Goal: Information Seeking & Learning: Learn about a topic

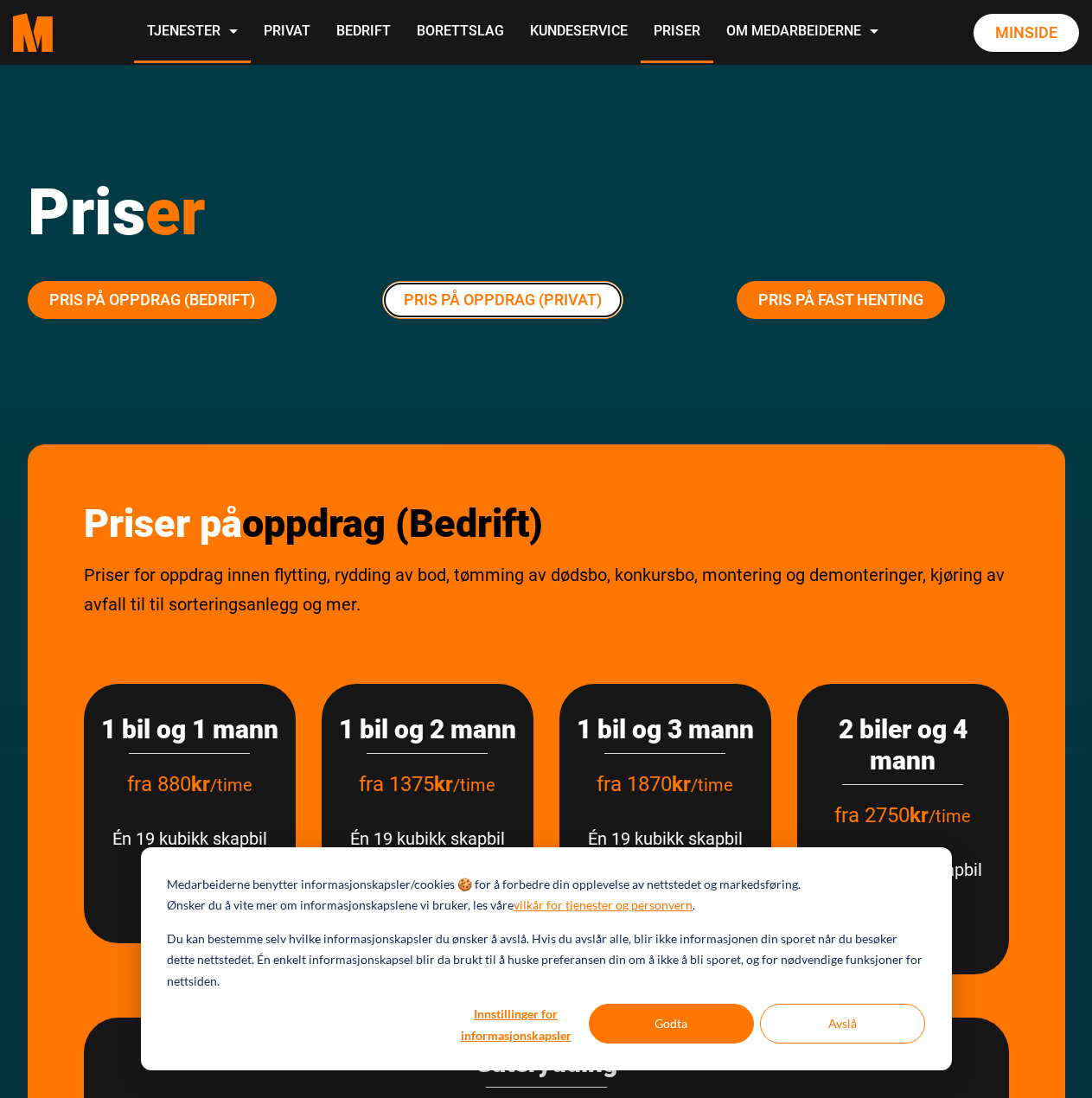
click at [482, 302] on link "Pris på oppdrag (Privat)" at bounding box center [503, 300] width 241 height 38
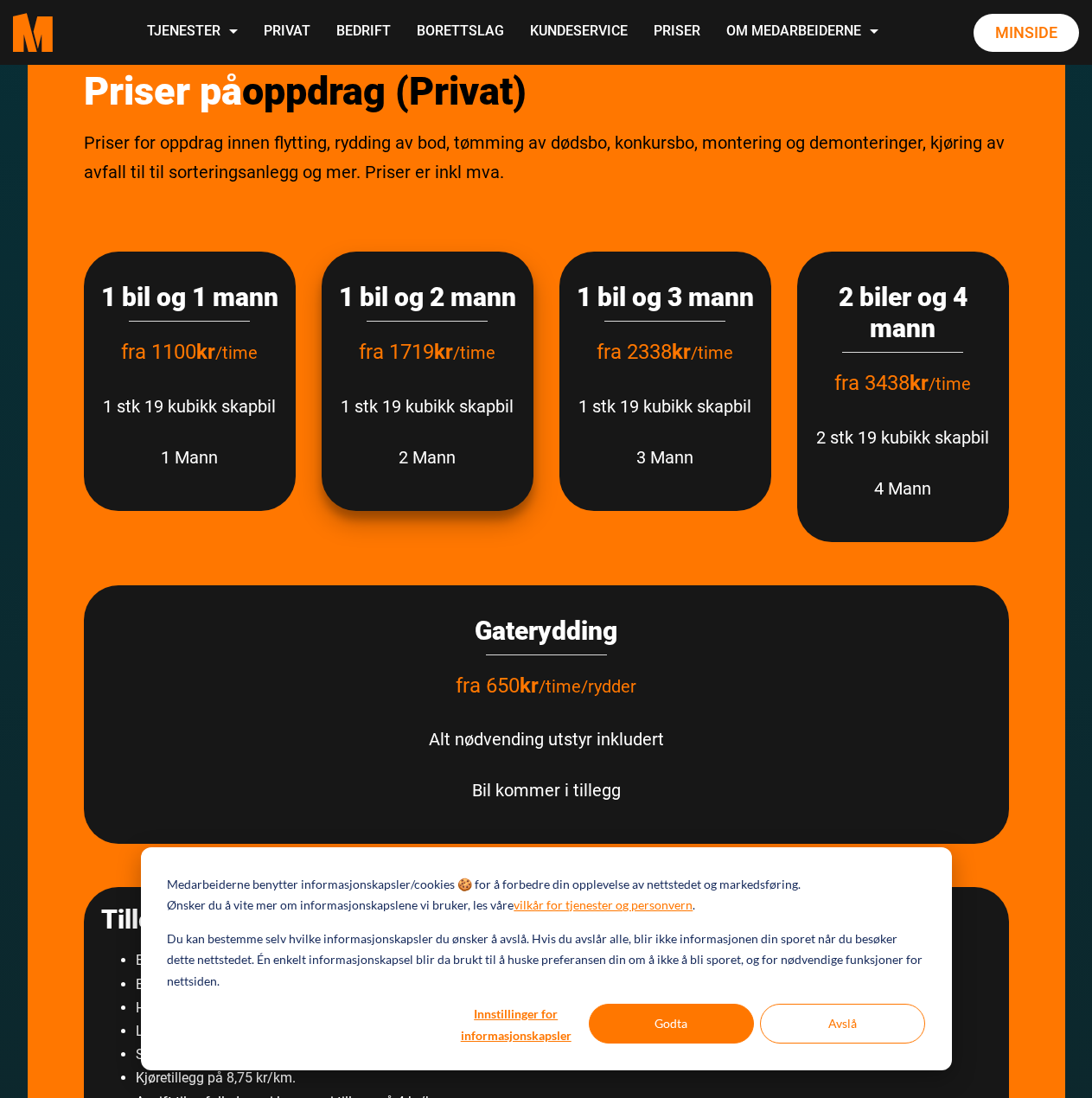
scroll to position [2179, 0]
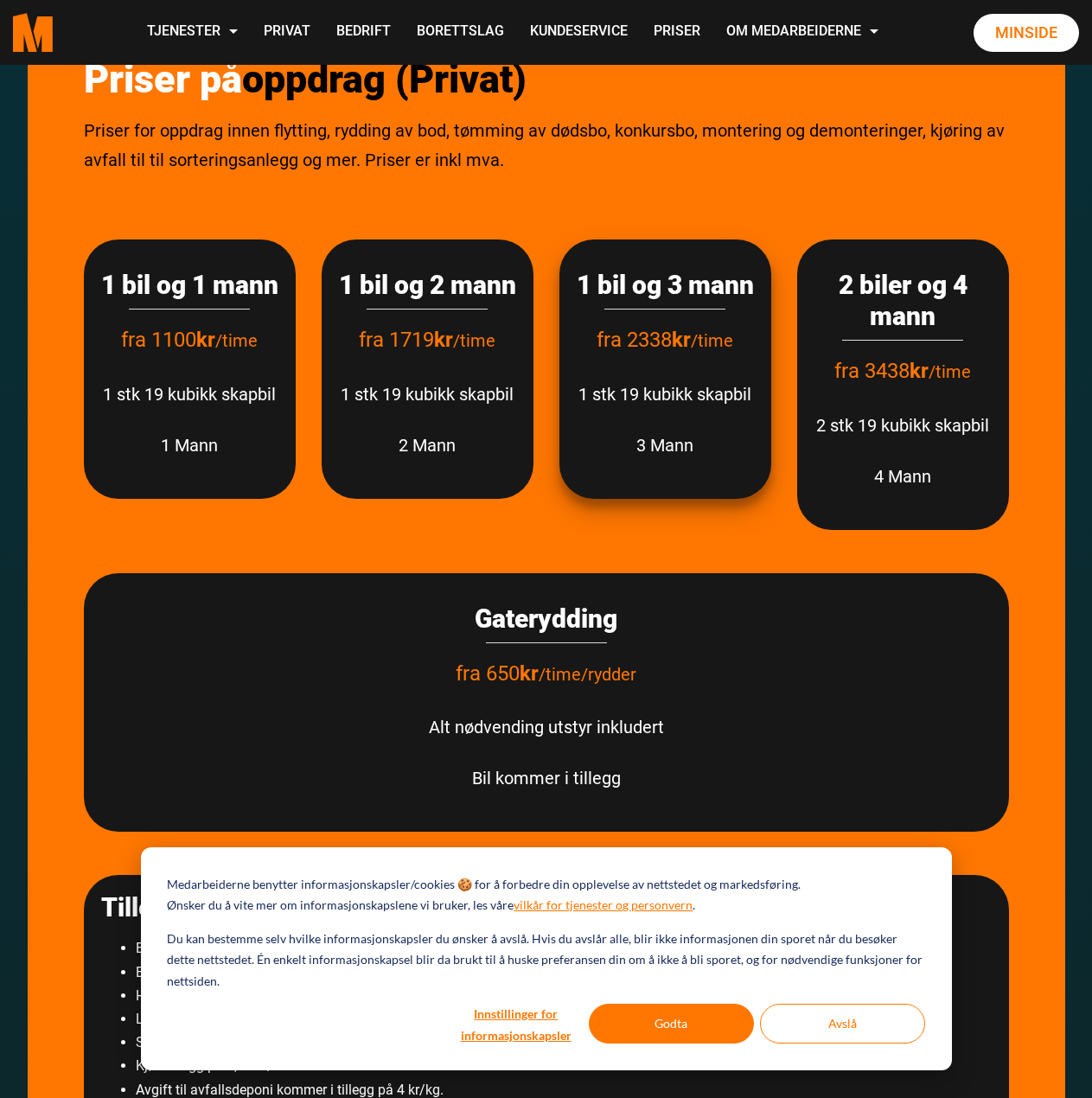
click at [645, 352] on span "fra 2338 kr" at bounding box center [644, 339] width 94 height 24
click at [649, 442] on div "1 bil og 3 mann fra 2338 kr /time 1 stk 19 kubikk skapbil 3 Mann" at bounding box center [665, 369] width 211 height 260
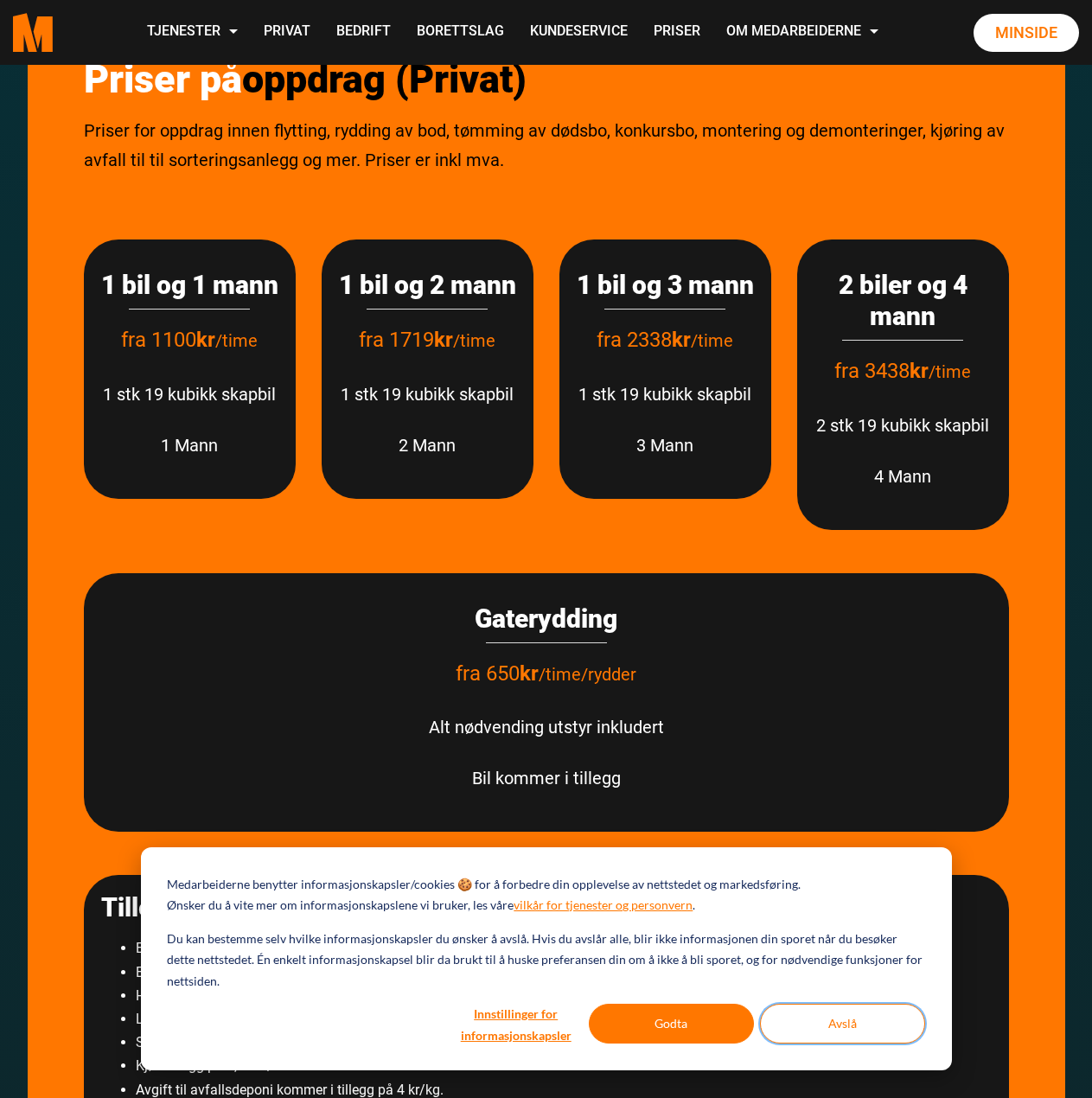
click at [836, 1023] on button "Avslå" at bounding box center [843, 1023] width 165 height 39
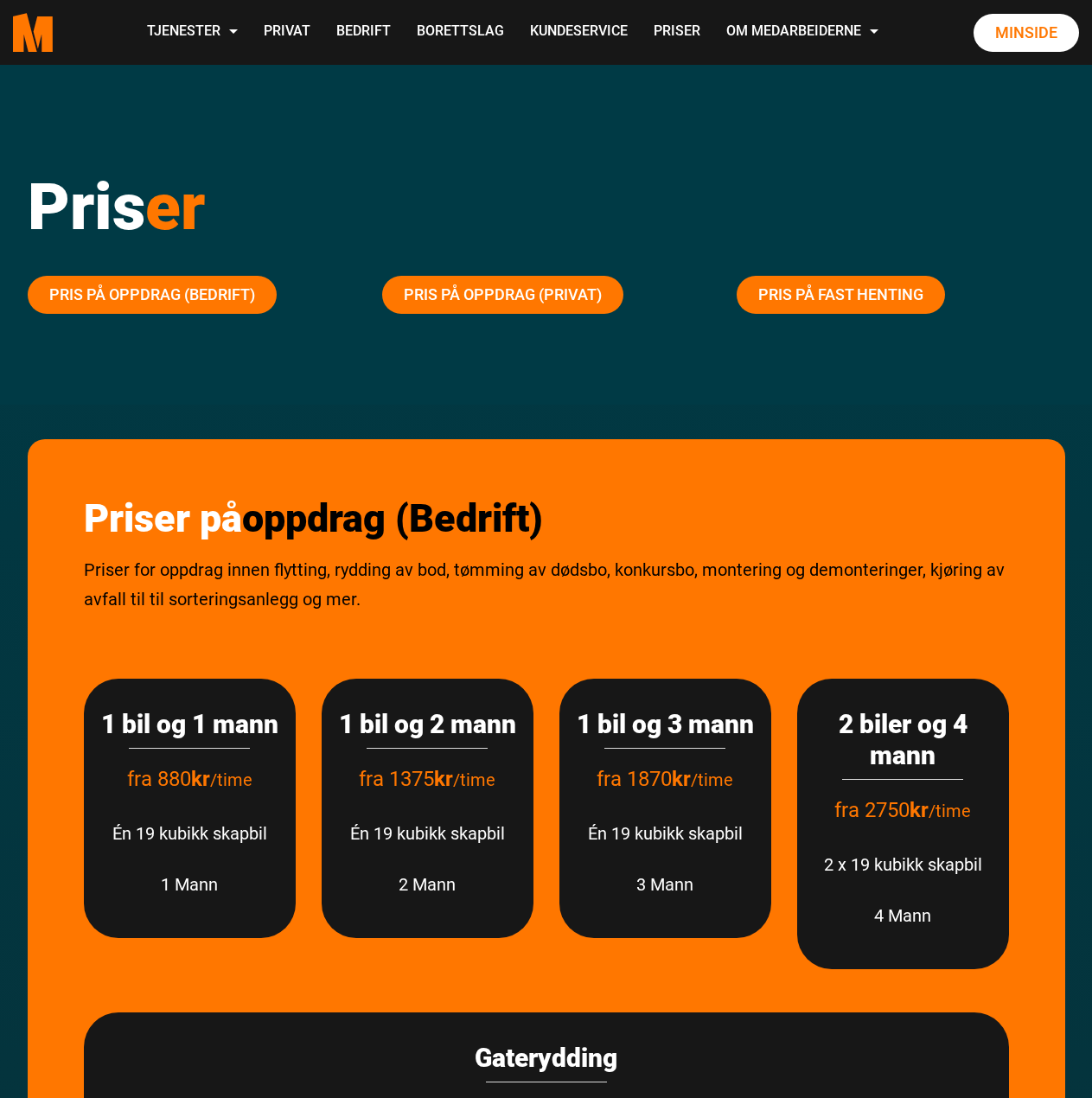
scroll to position [0, 0]
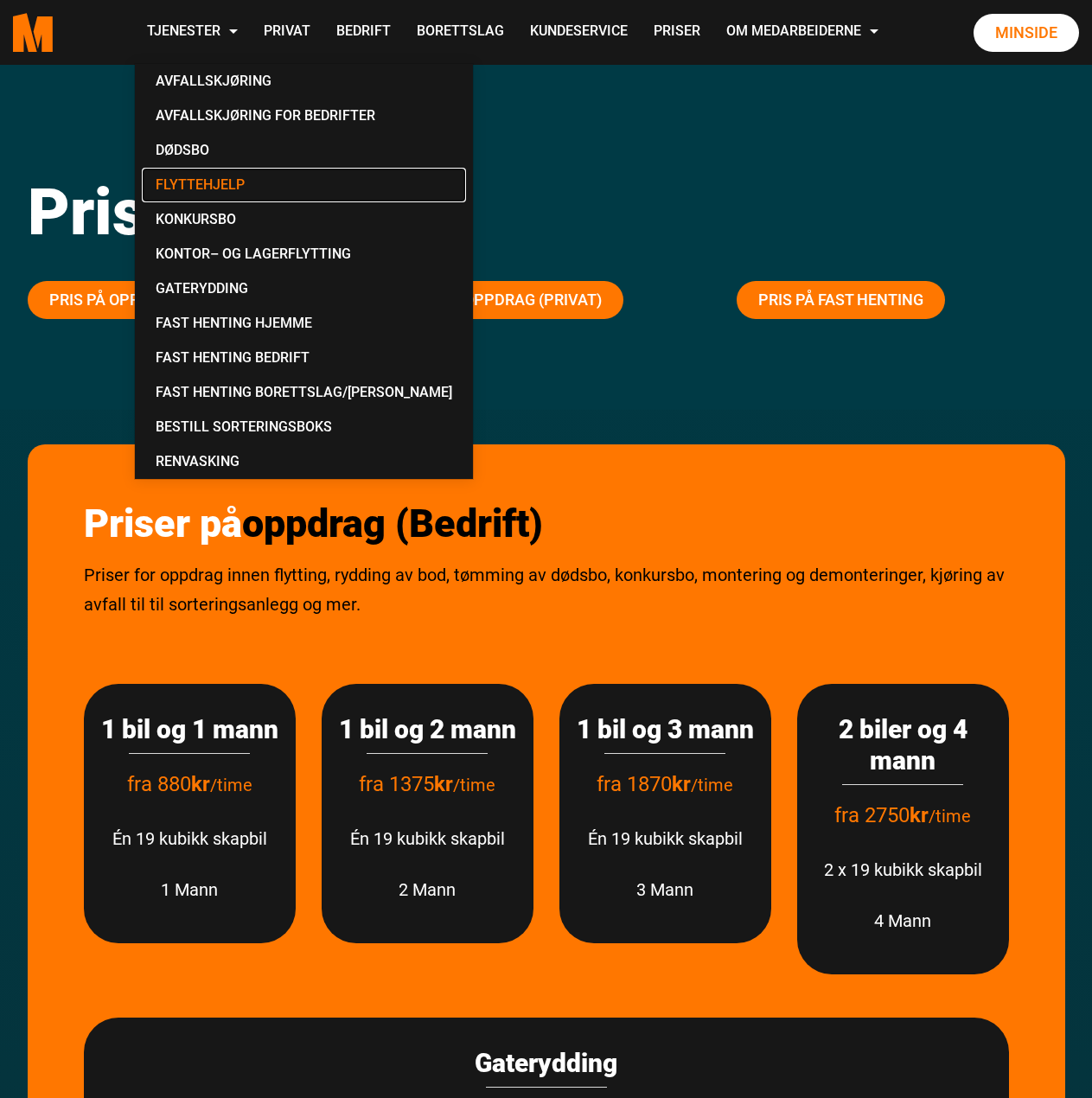
click at [194, 184] on link "Flyttehjelp" at bounding box center [304, 185] width 324 height 35
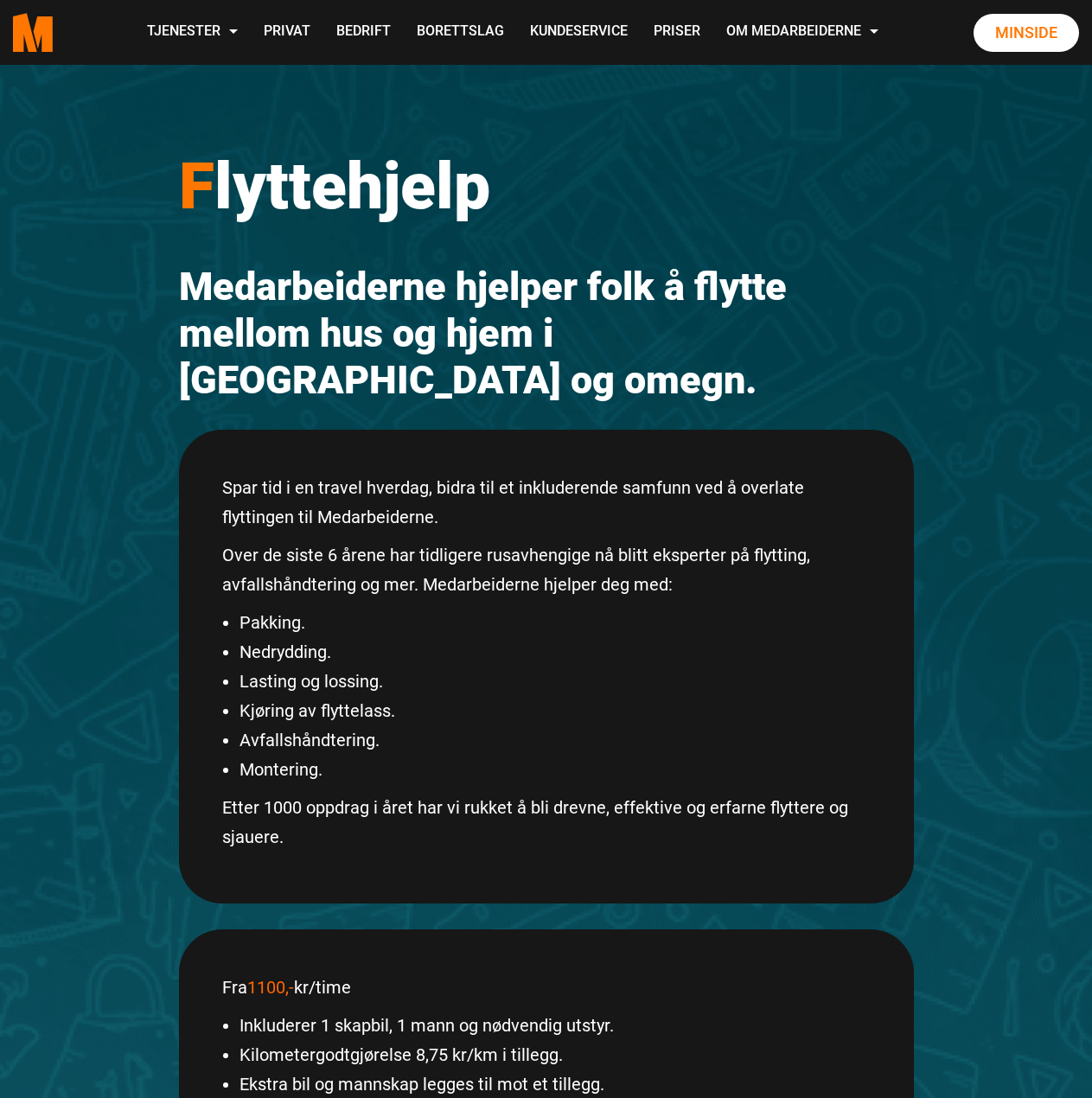
drag, startPoint x: 285, startPoint y: 429, endPoint x: 642, endPoint y: 542, distance: 374.5
click at [633, 545] on div "Spar tid i en travel hverdag, bidra til et inkluderende samfunn ved å overlate …" at bounding box center [546, 666] width 734 height 474
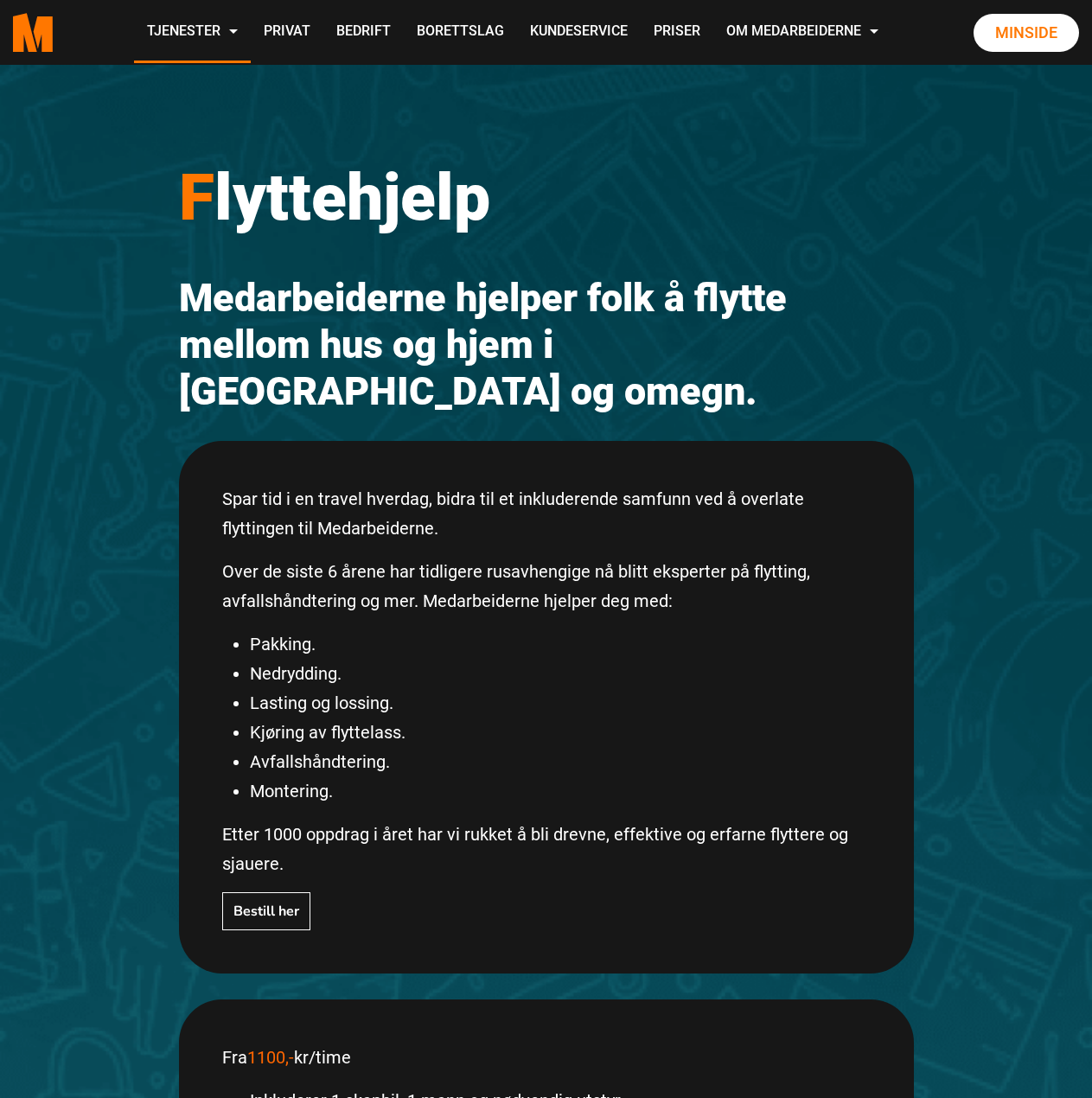
click at [642, 557] on p "Over de siste 6 årene har tidligere rusavhengige nå blitt eksperter på flytting…" at bounding box center [546, 586] width 649 height 59
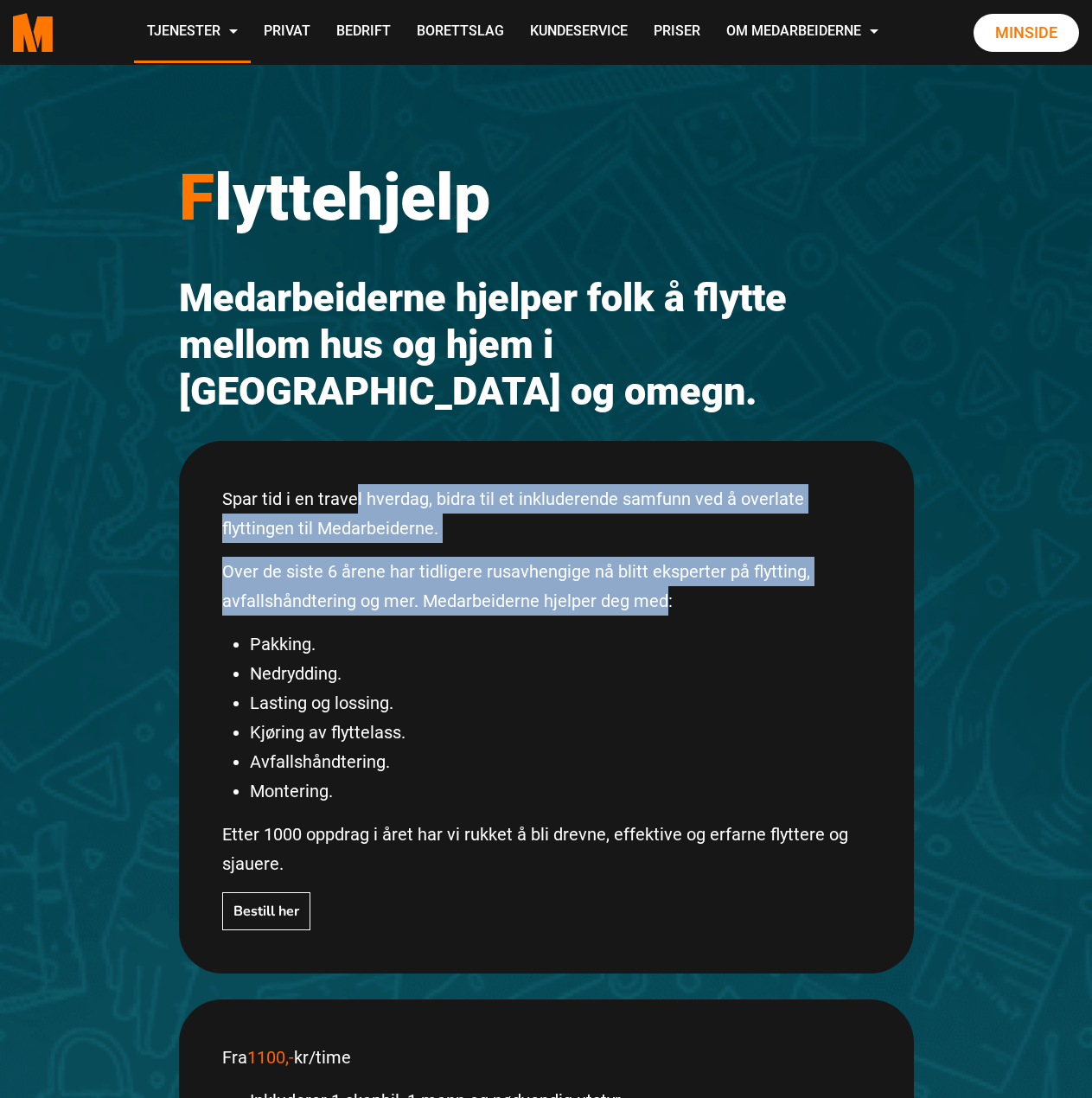
drag, startPoint x: 654, startPoint y: 556, endPoint x: 357, endPoint y: 446, distance: 316.7
click at [357, 446] on div "Spar tid i en travel hverdag, bidra til et inkluderende samfunn ved å overlate …" at bounding box center [546, 708] width 734 height 533
drag, startPoint x: 328, startPoint y: 450, endPoint x: 600, endPoint y: 561, distance: 293.8
click at [600, 561] on div "Spar tid i en travel hverdag, bidra til et inkluderende samfunn ved å overlate …" at bounding box center [546, 708] width 734 height 533
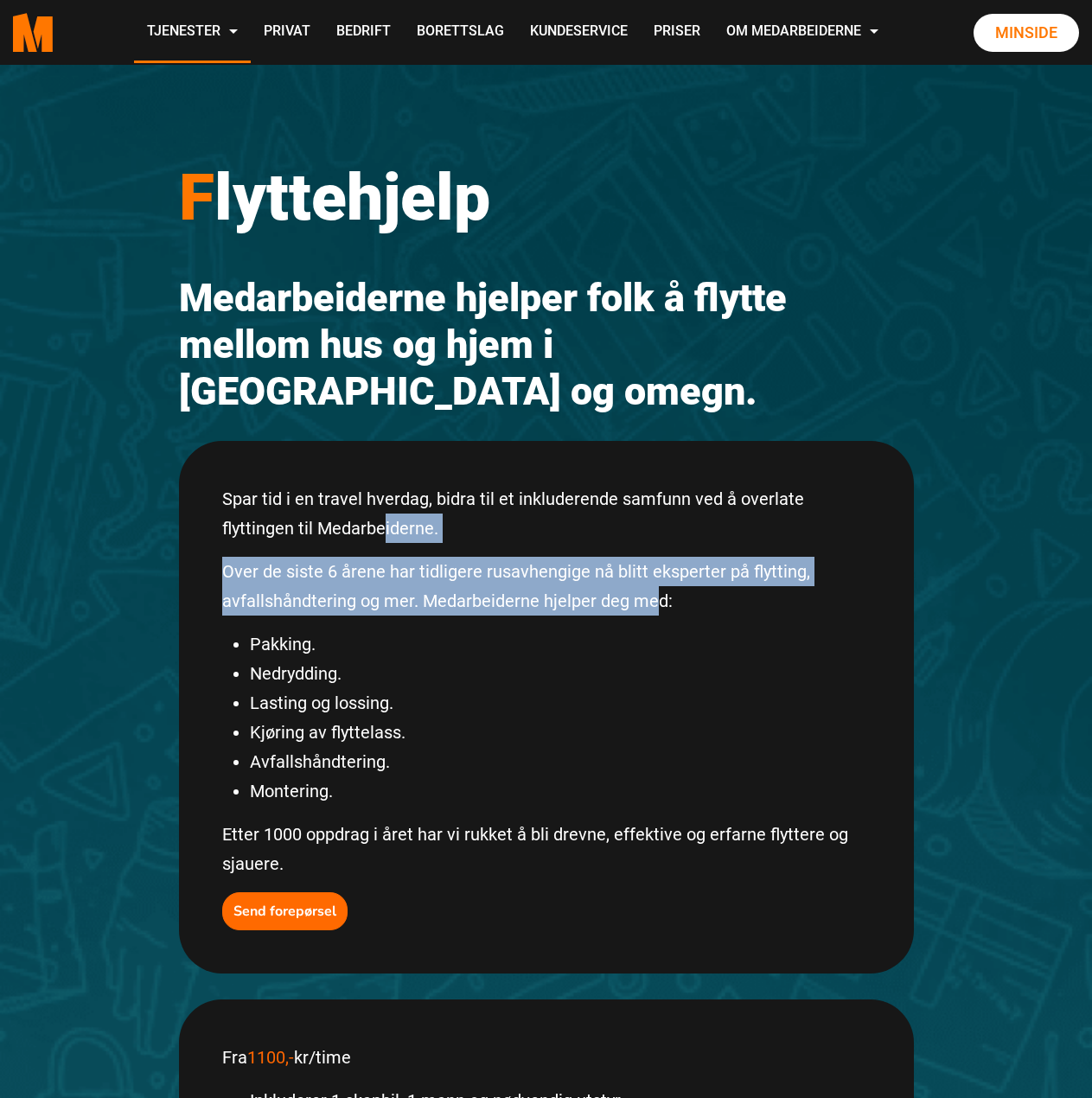
drag, startPoint x: 652, startPoint y: 562, endPoint x: 305, endPoint y: 481, distance: 356.3
click at [305, 481] on div "Spar tid i en travel hverdag, bidra til et inkluderende samfunn ved å overlate …" at bounding box center [546, 708] width 734 height 533
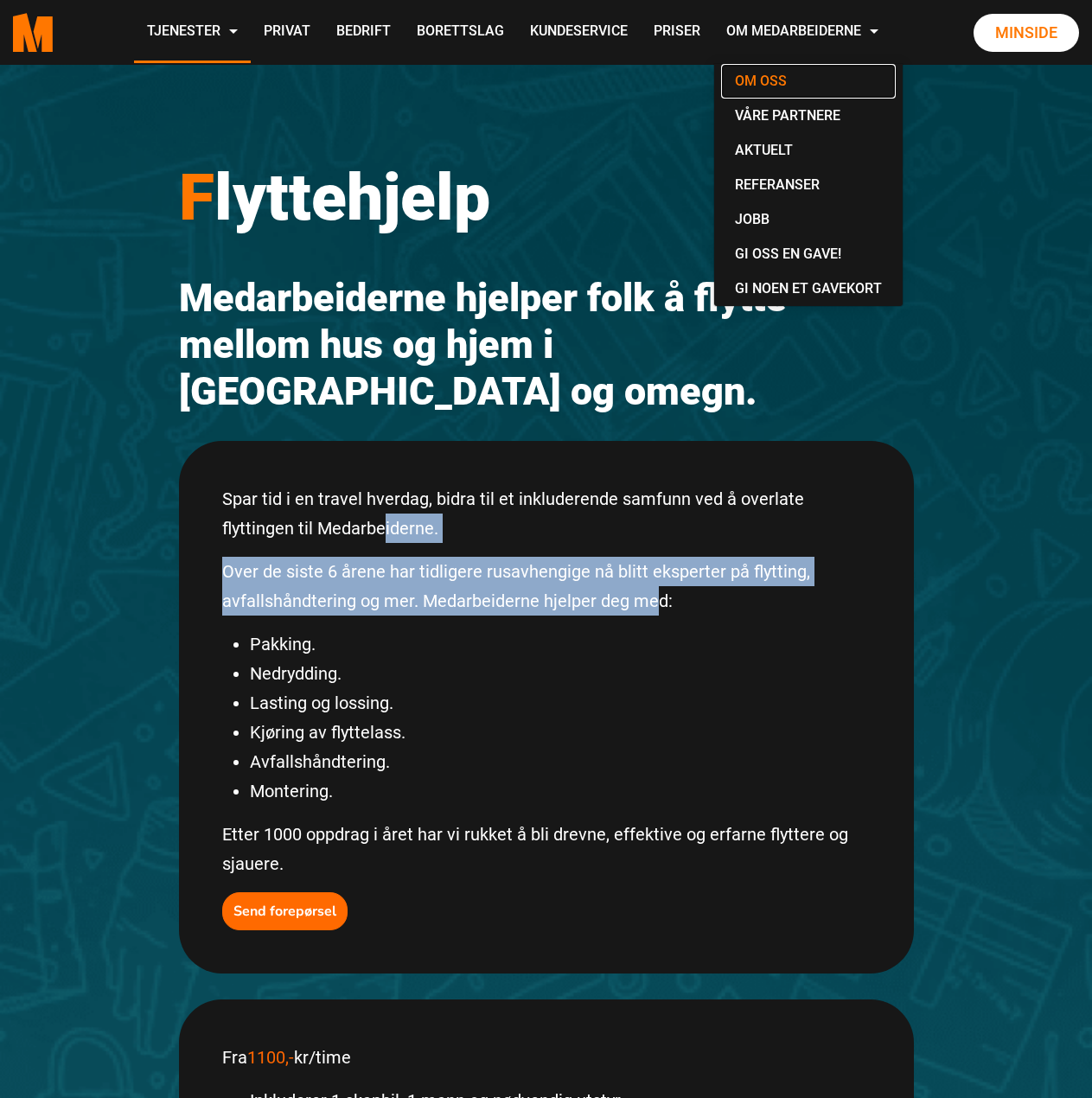
click at [769, 69] on link "Om oss" at bounding box center [808, 82] width 175 height 35
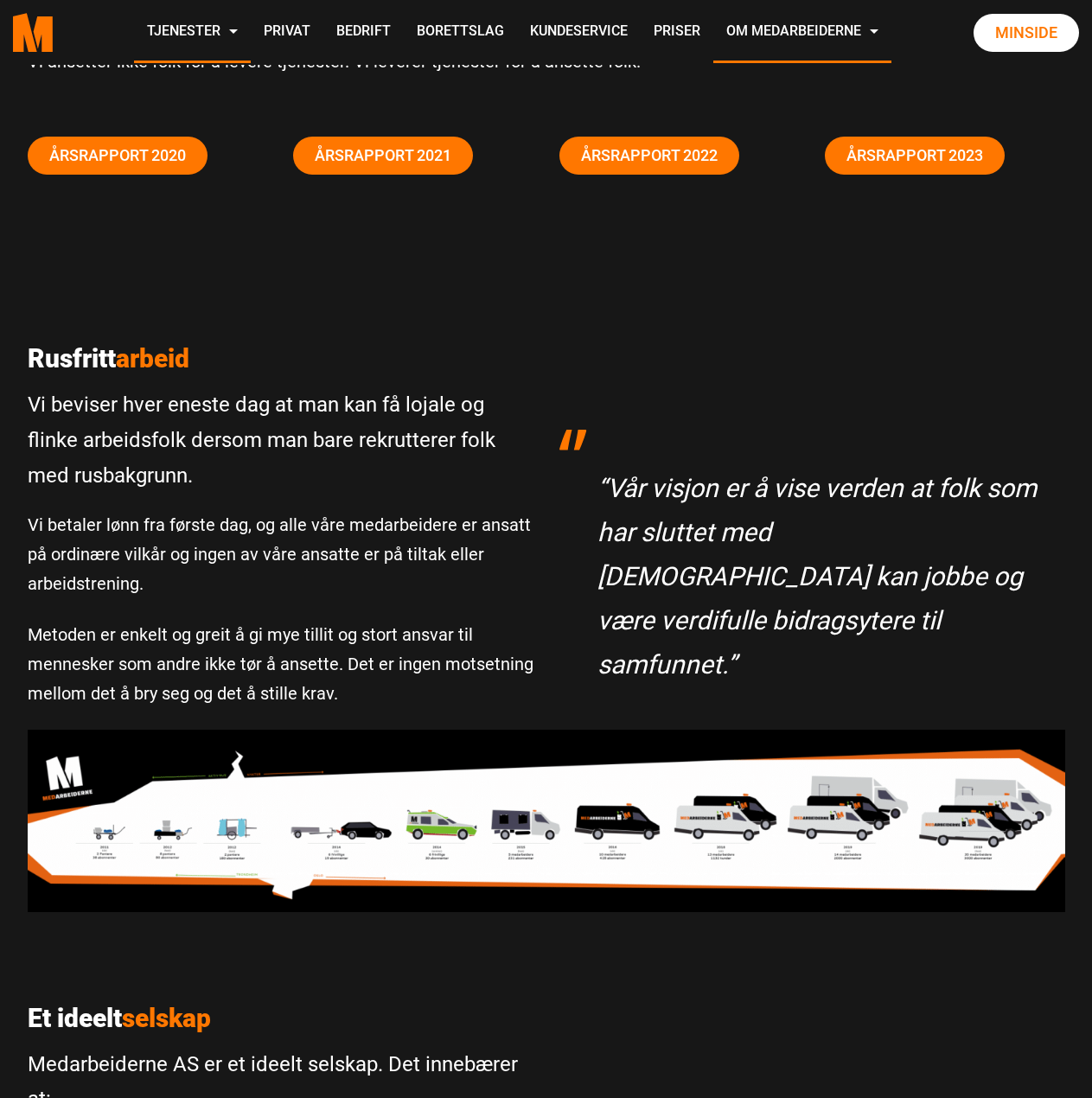
scroll to position [260, 0]
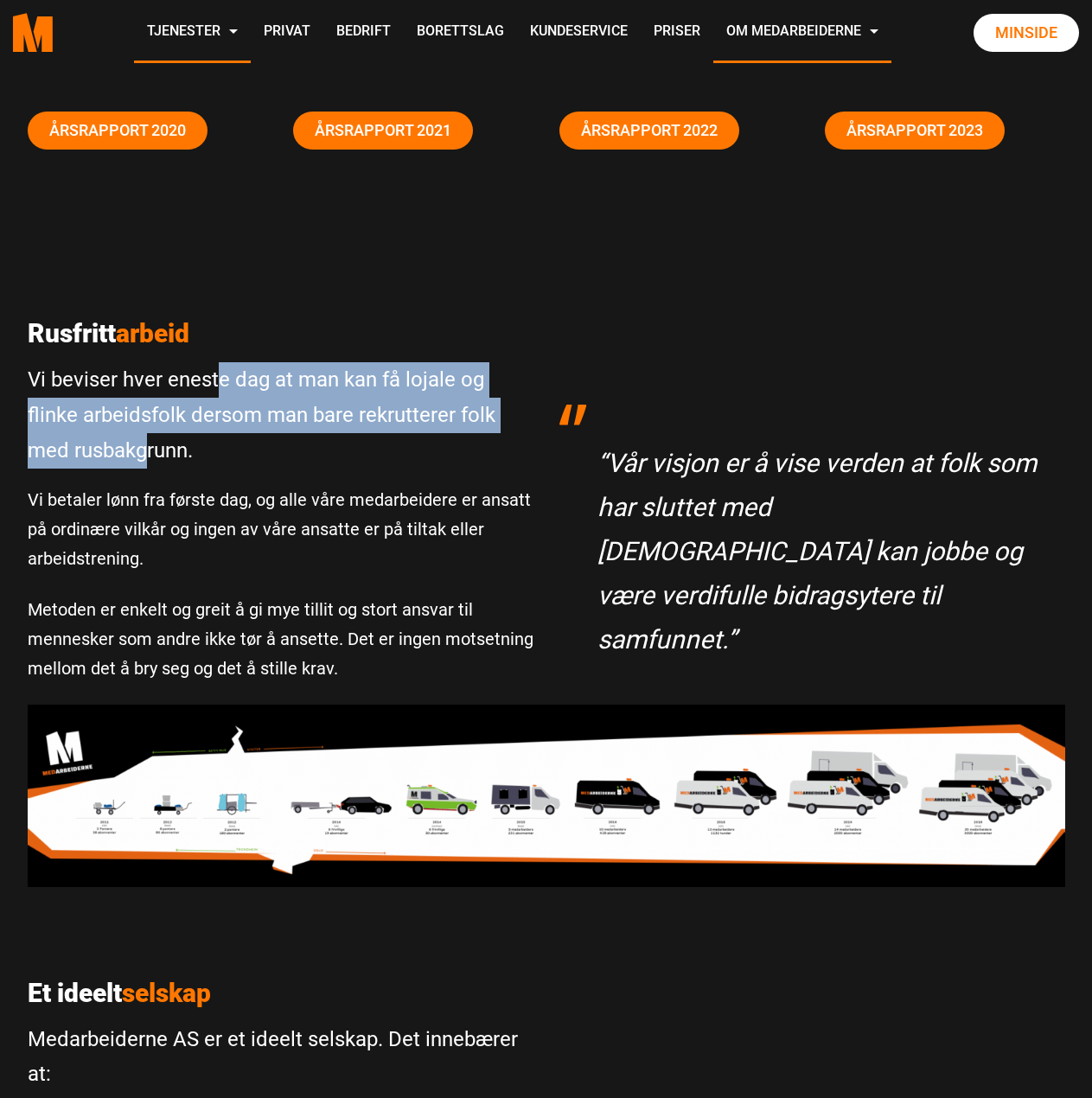
drag, startPoint x: 198, startPoint y: 399, endPoint x: 142, endPoint y: 445, distance: 72.5
click at [142, 445] on p "Vi beviser hver eneste dag at man kan få lojale og flinke arbeidsfolk dersom ma…" at bounding box center [281, 415] width 506 height 106
drag, startPoint x: 160, startPoint y: 446, endPoint x: 305, endPoint y: 391, distance: 155.1
click at [305, 391] on p "Vi beviser hver eneste dag at man kan få lojale og flinke arbeidsfolk dersom ma…" at bounding box center [281, 415] width 506 height 106
drag, startPoint x: 179, startPoint y: 410, endPoint x: 103, endPoint y: 438, distance: 81.0
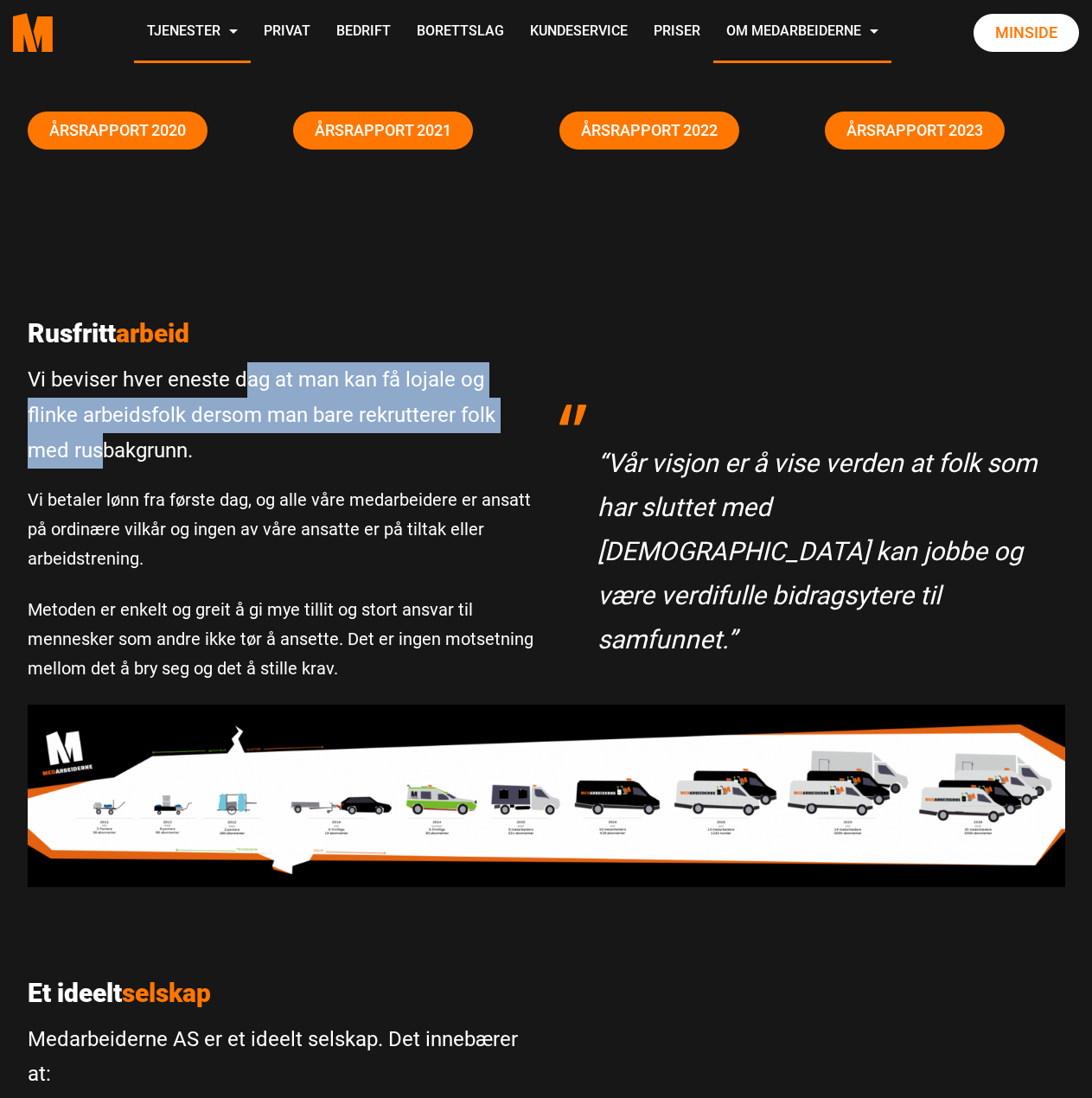
click at [103, 438] on p "Vi beviser hver eneste dag at man kan få lojale og flinke arbeidsfolk dersom ma…" at bounding box center [281, 415] width 506 height 106
drag, startPoint x: 219, startPoint y: 436, endPoint x: 335, endPoint y: 390, distance: 124.8
click at [335, 390] on p "Vi beviser hver eneste dag at man kan få lojale og flinke arbeidsfolk dersom ma…" at bounding box center [281, 415] width 506 height 106
drag, startPoint x: 287, startPoint y: 384, endPoint x: 139, endPoint y: 440, distance: 158.2
click at [139, 440] on p "Vi beviser hver eneste dag at man kan få lojale og flinke arbeidsfolk dersom ma…" at bounding box center [281, 415] width 506 height 106
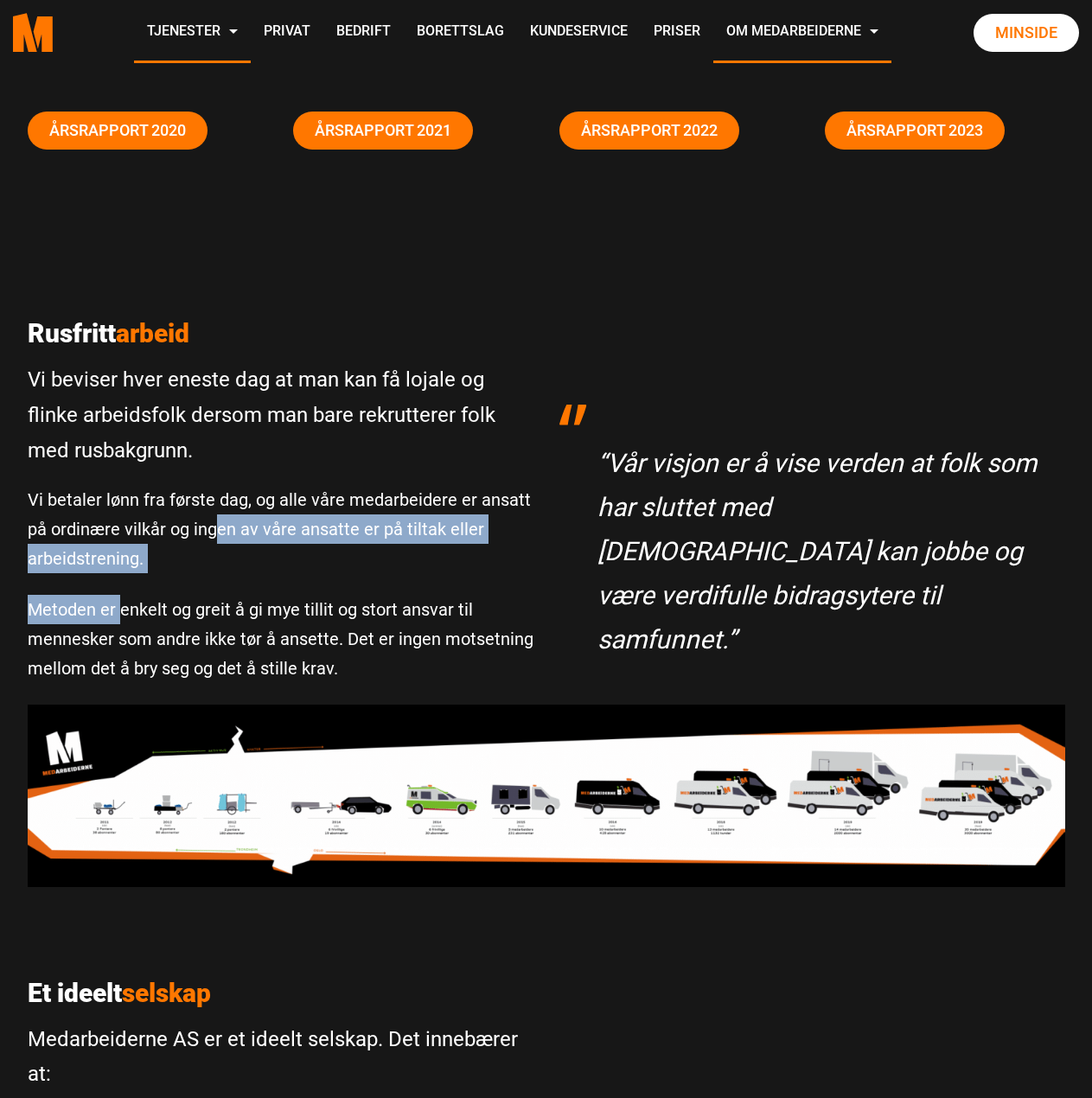
drag, startPoint x: 211, startPoint y: 526, endPoint x: 119, endPoint y: 574, distance: 103.8
click at [119, 574] on div "[PERSON_NAME] arbeid Vi beviser hver eneste dag at man kan få lojale og flinke …" at bounding box center [280, 512] width 532 height 387
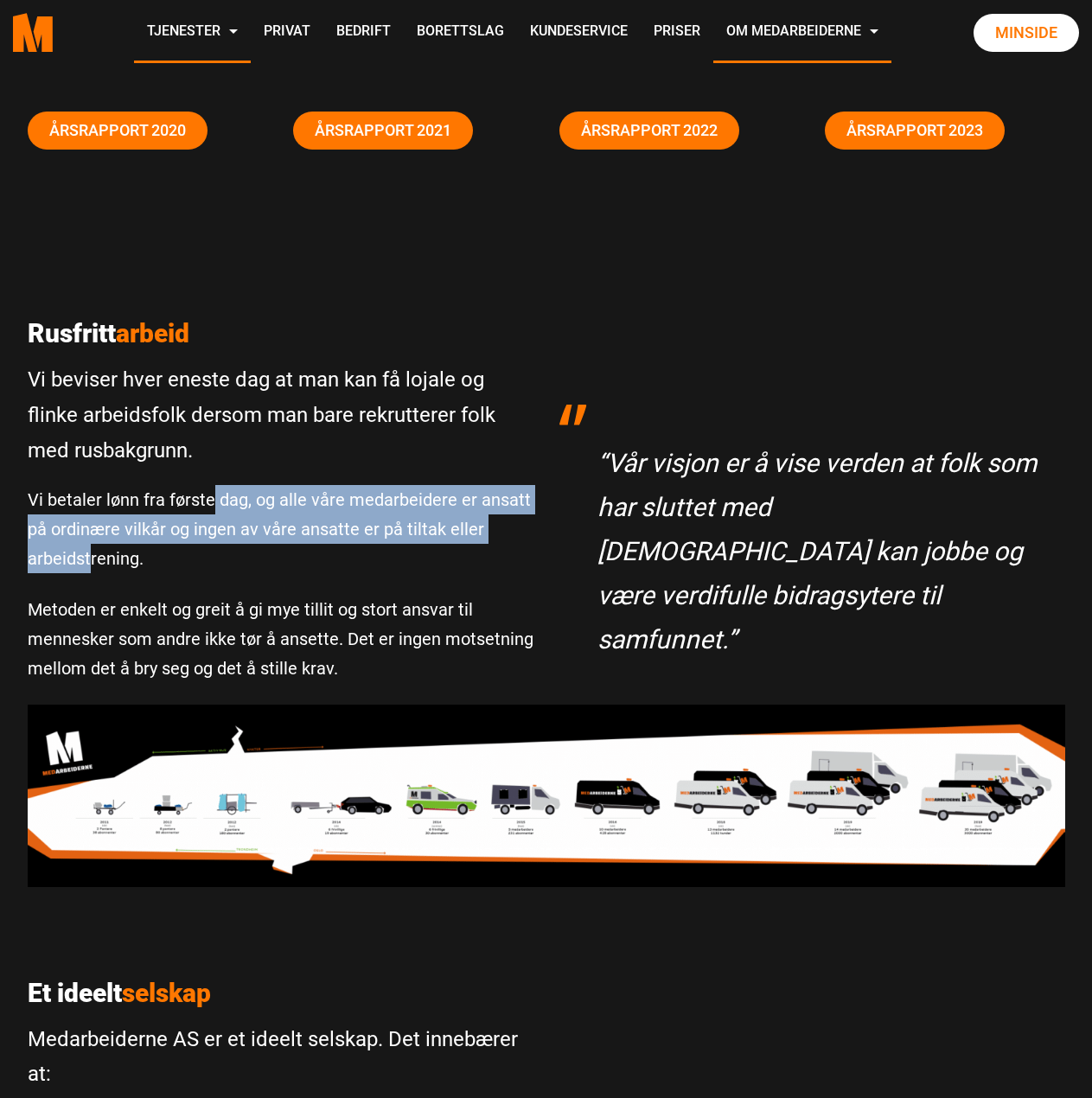
drag, startPoint x: 211, startPoint y: 496, endPoint x: 91, endPoint y: 550, distance: 131.6
click at [91, 550] on p "Vi betaler lønn fra første dag, og alle våre medarbeidere er ansatt på ordinære…" at bounding box center [281, 530] width 506 height 88
drag, startPoint x: 214, startPoint y: 537, endPoint x: 434, endPoint y: 492, distance: 224.6
click at [434, 492] on p "Vi betaler lønn fra første dag, og alle våre medarbeidere er ansatt på ordinære…" at bounding box center [281, 530] width 506 height 88
drag, startPoint x: 228, startPoint y: 515, endPoint x: 97, endPoint y: 552, distance: 136.1
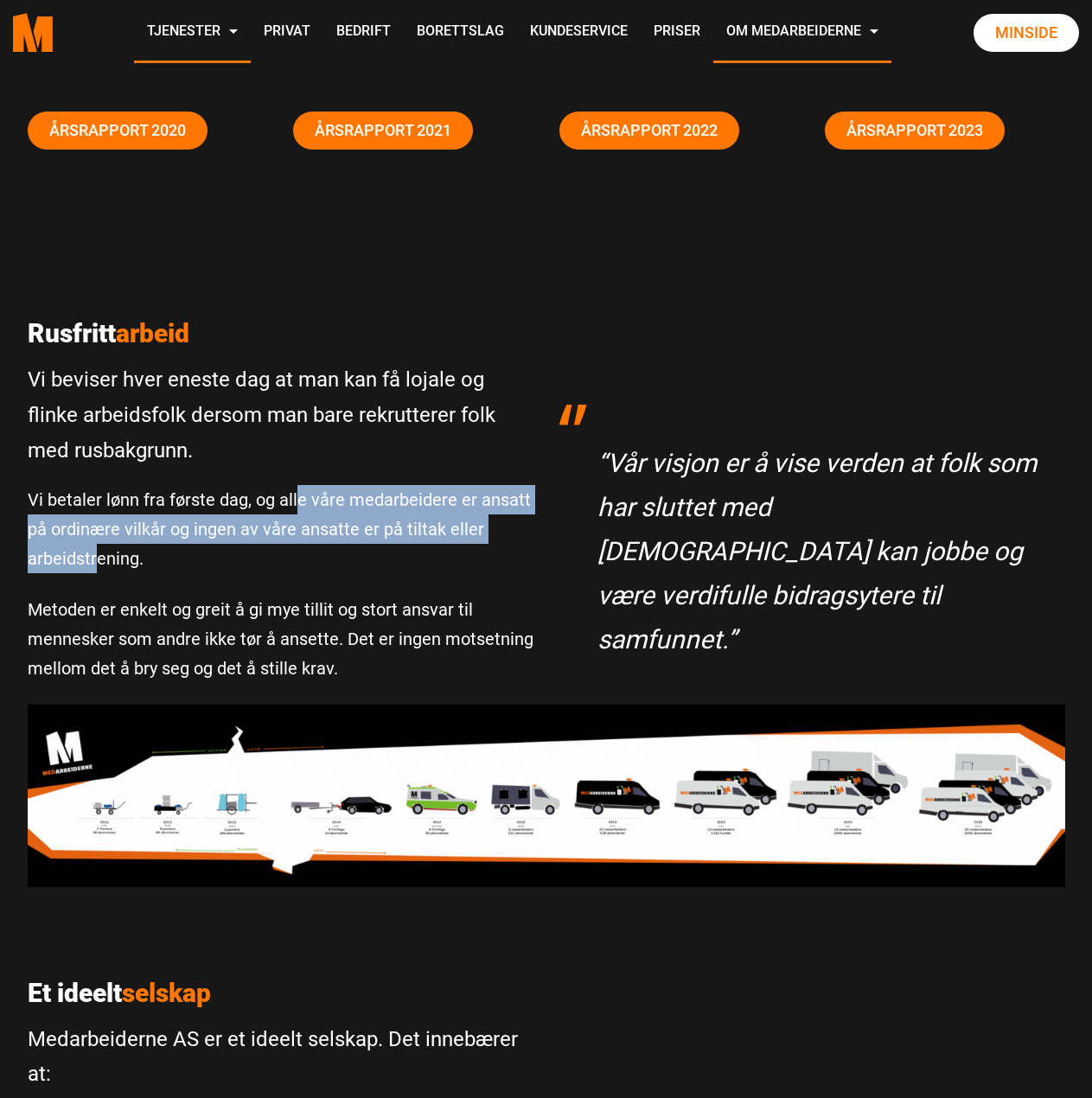
click at [97, 552] on p "Vi betaler lønn fra første dag, og alle våre medarbeidere er ansatt på ordinære…" at bounding box center [281, 530] width 506 height 88
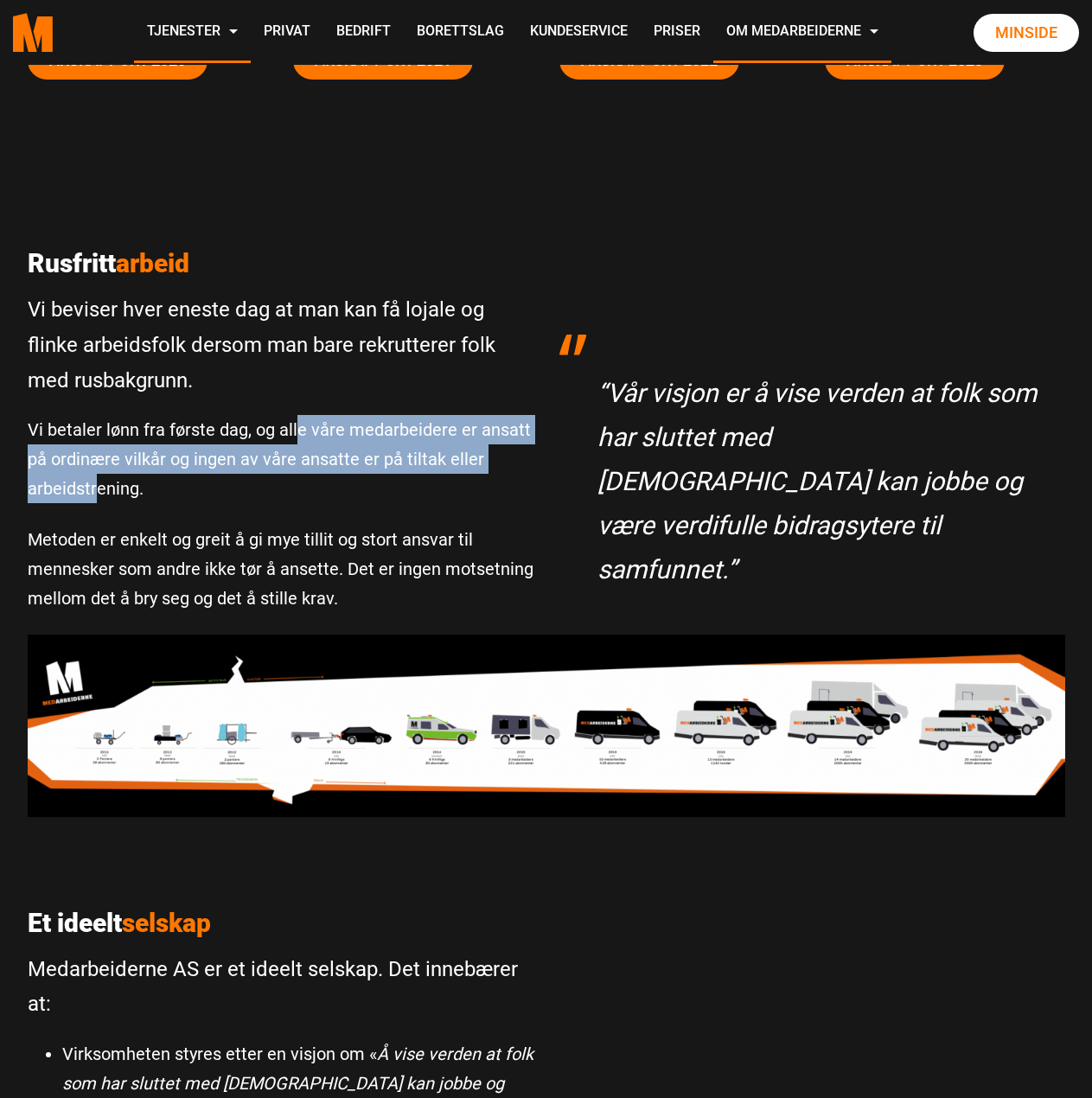
scroll to position [433, 0]
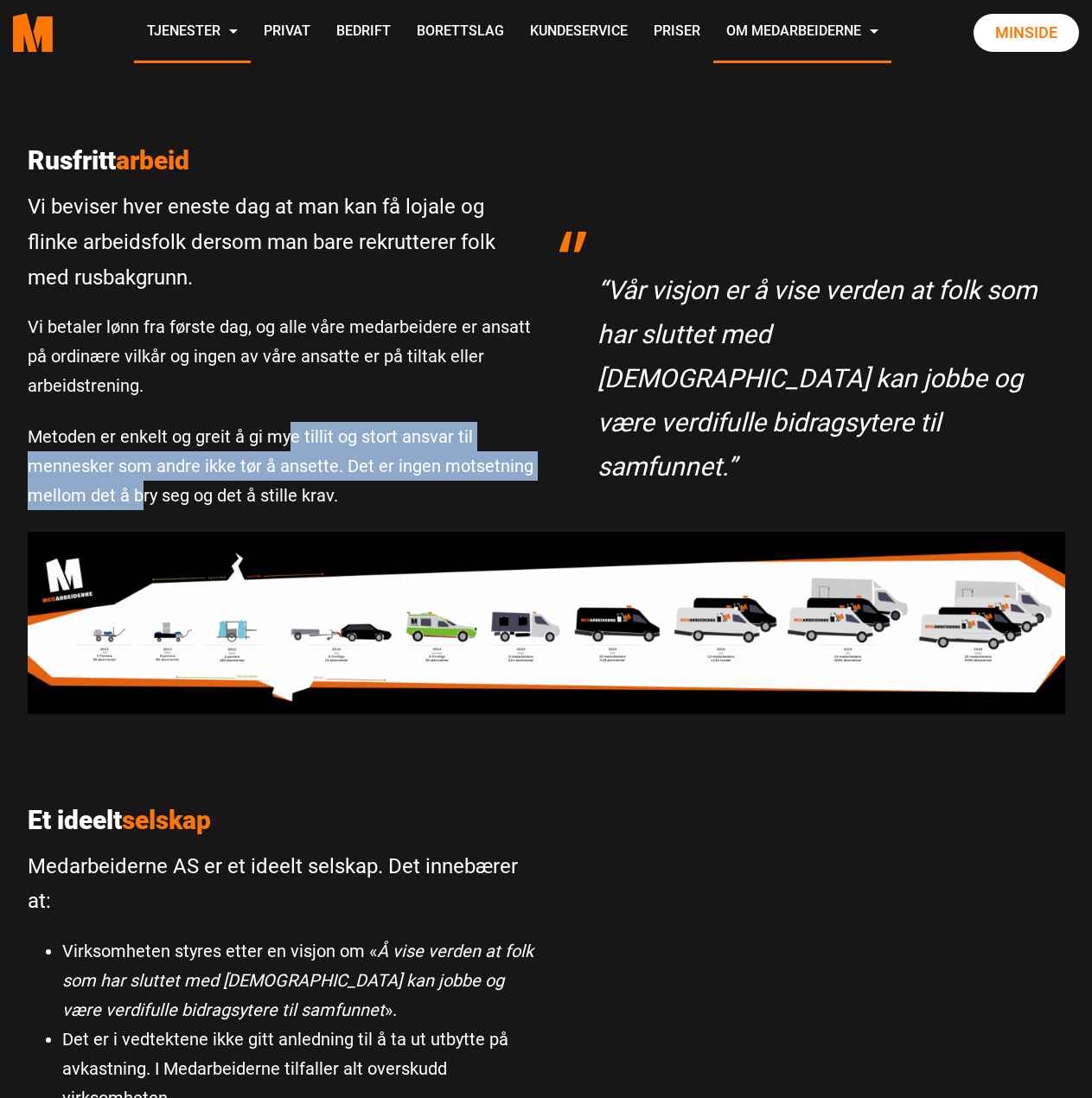
drag, startPoint x: 284, startPoint y: 433, endPoint x: 142, endPoint y: 489, distance: 152.6
click at [142, 489] on p "Metoden er enkelt og greit å gi mye tillit og stort ansvar til mennesker som an…" at bounding box center [281, 466] width 506 height 88
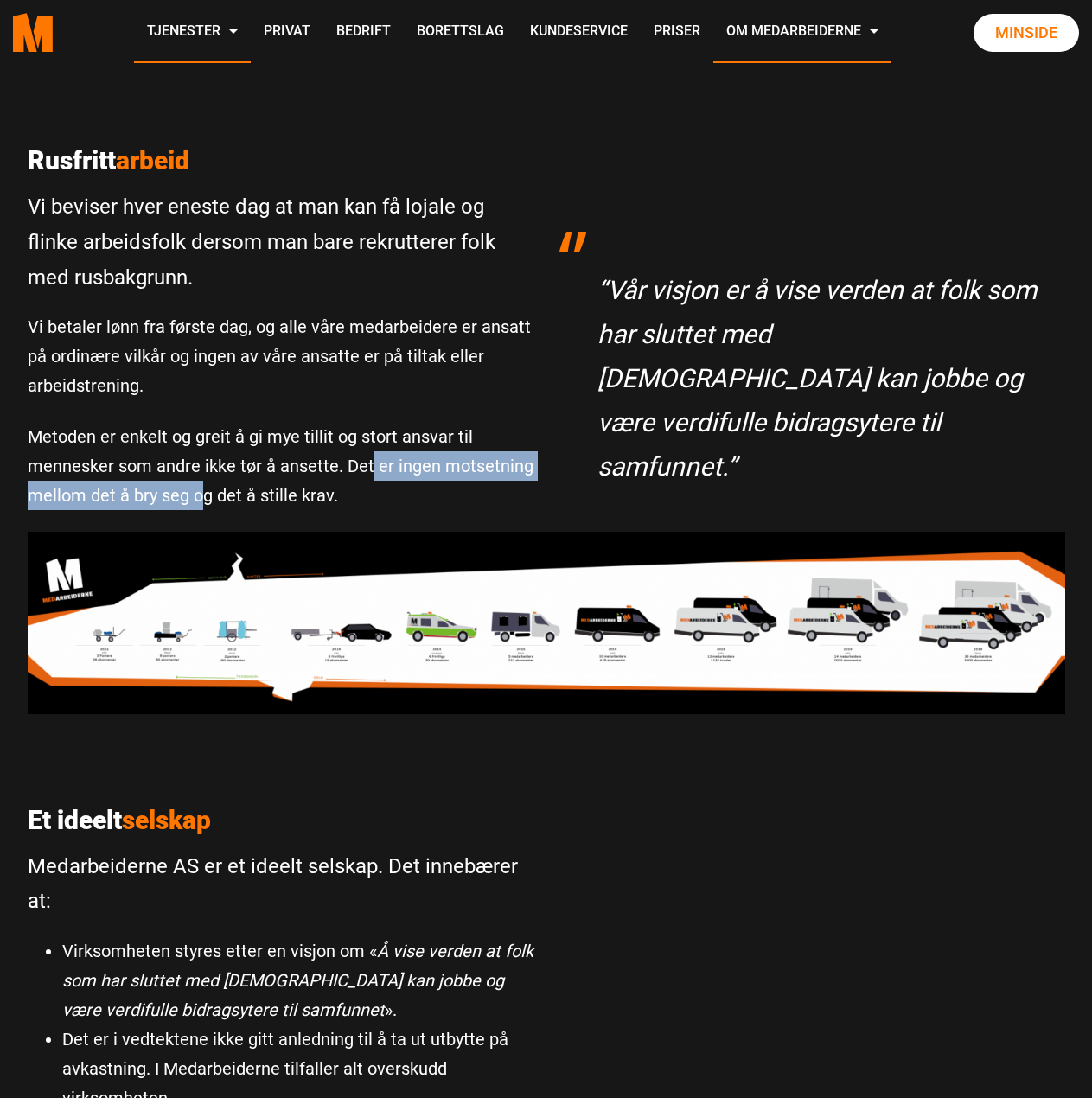
drag, startPoint x: 270, startPoint y: 484, endPoint x: 340, endPoint y: 436, distance: 84.9
click at [367, 456] on p "Metoden er enkelt og greit å gi mye tillit og stort ansvar til mennesker som an…" at bounding box center [281, 466] width 506 height 88
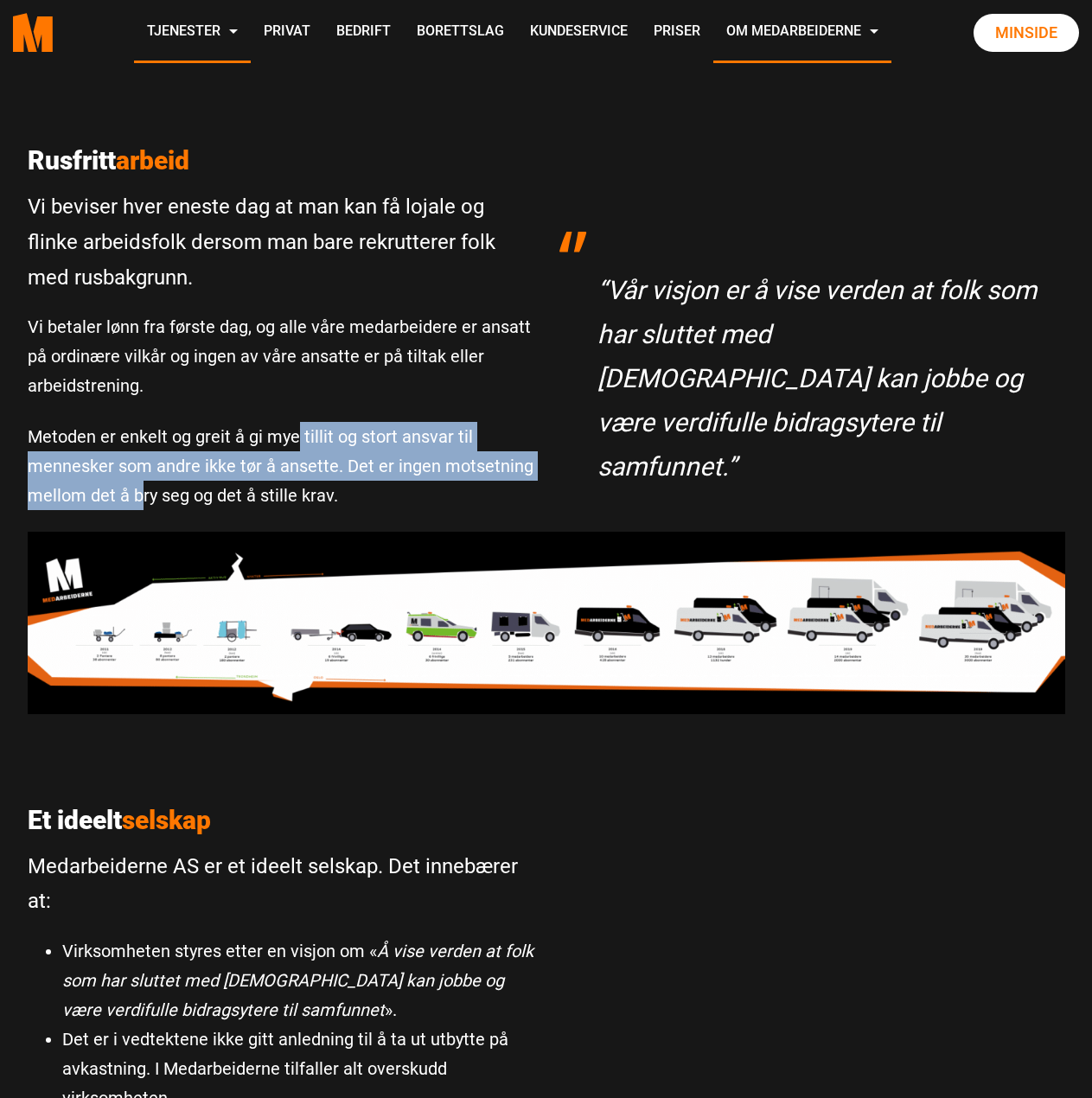
drag, startPoint x: 225, startPoint y: 452, endPoint x: 142, endPoint y: 494, distance: 93.0
click at [142, 494] on p "Metoden er enkelt og greit å gi mye tillit og stort ansvar til mennesker som an…" at bounding box center [281, 466] width 506 height 88
drag, startPoint x: 318, startPoint y: 468, endPoint x: 377, endPoint y: 437, distance: 66.6
click at [377, 437] on p "Metoden er enkelt og greit å gi mye tillit og stort ansvar til mennesker som an…" at bounding box center [281, 466] width 506 height 88
drag, startPoint x: 278, startPoint y: 446, endPoint x: 207, endPoint y: 486, distance: 81.5
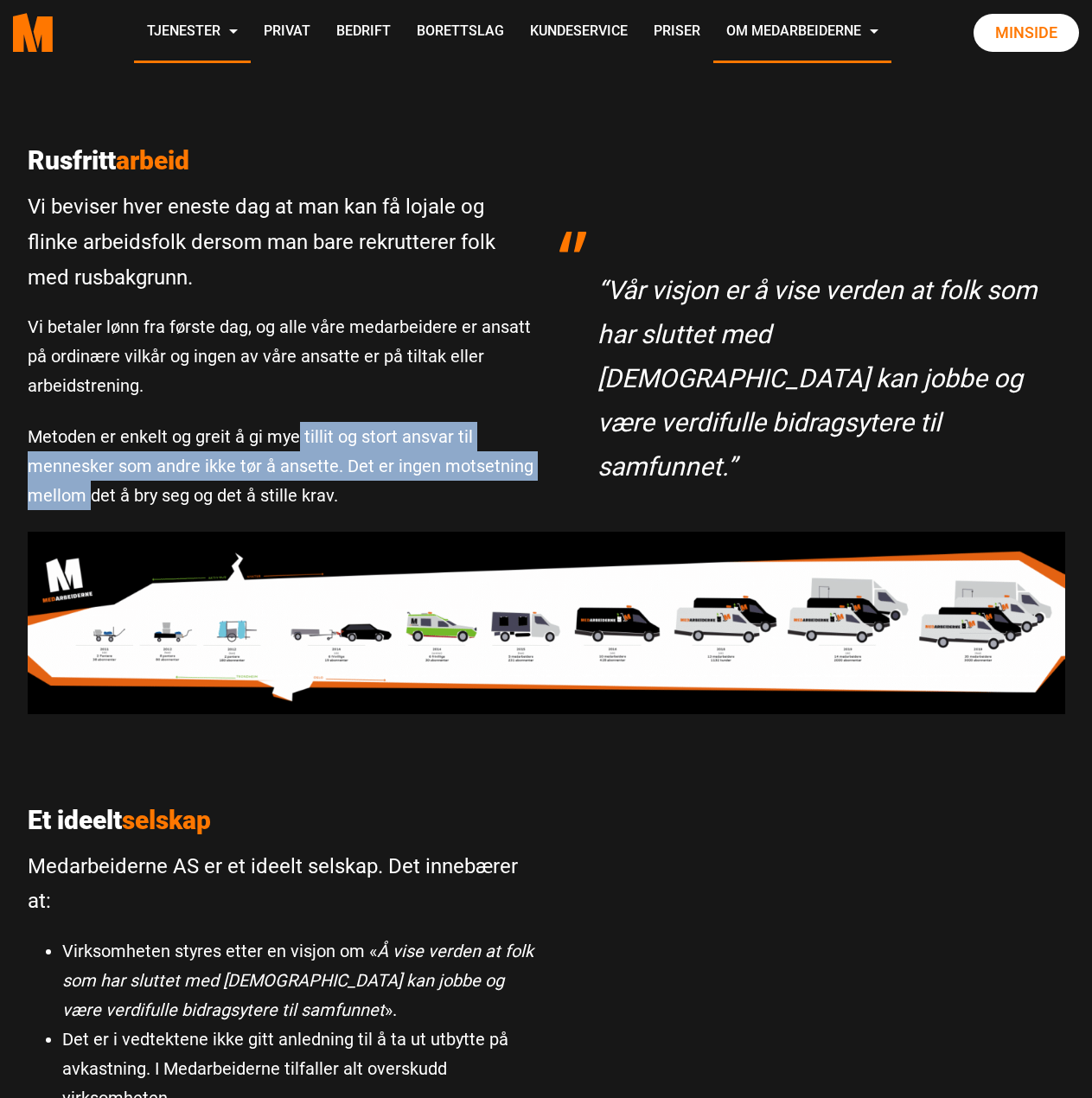
click at [94, 497] on p "Metoden er enkelt og greit å gi mye tillit og stort ansvar til mennesker som an…" at bounding box center [281, 466] width 506 height 88
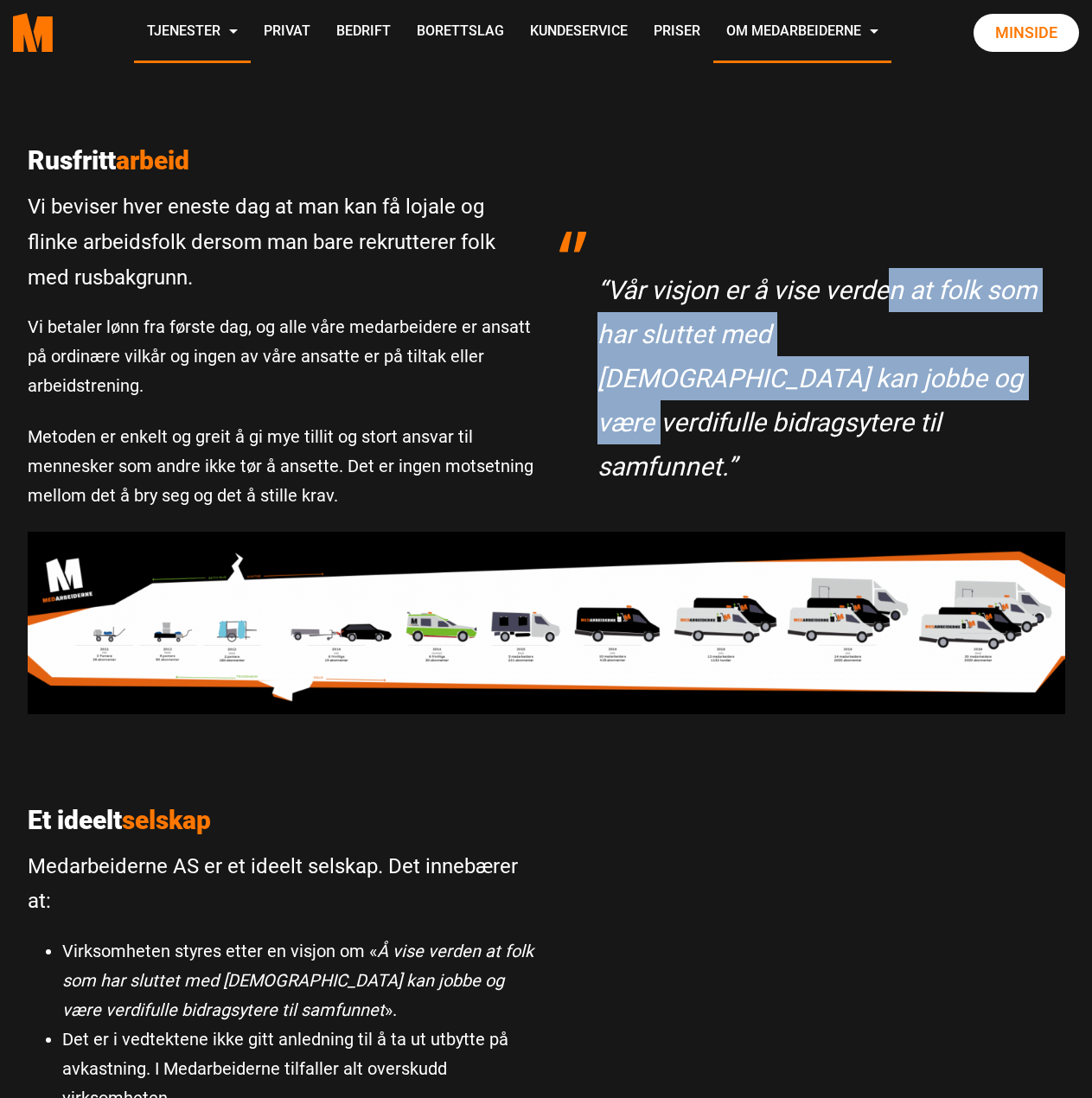
drag, startPoint x: 887, startPoint y: 295, endPoint x: 754, endPoint y: 370, distance: 152.7
click at [754, 370] on p "“Vår visjon er å vise verden at folk som har sluttet med rus kan jobbe og være …" at bounding box center [822, 378] width 451 height 220
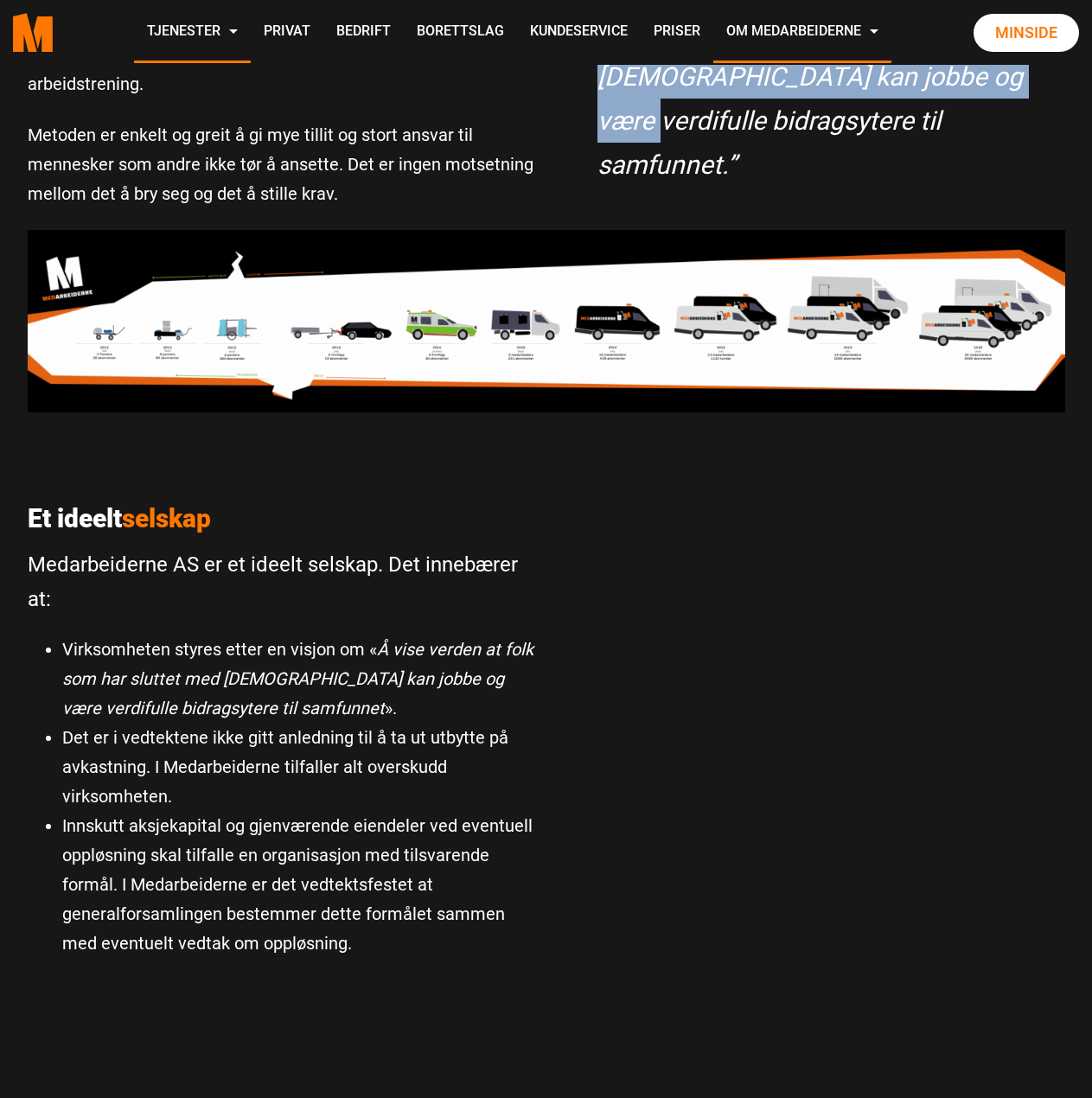
scroll to position [864, 0]
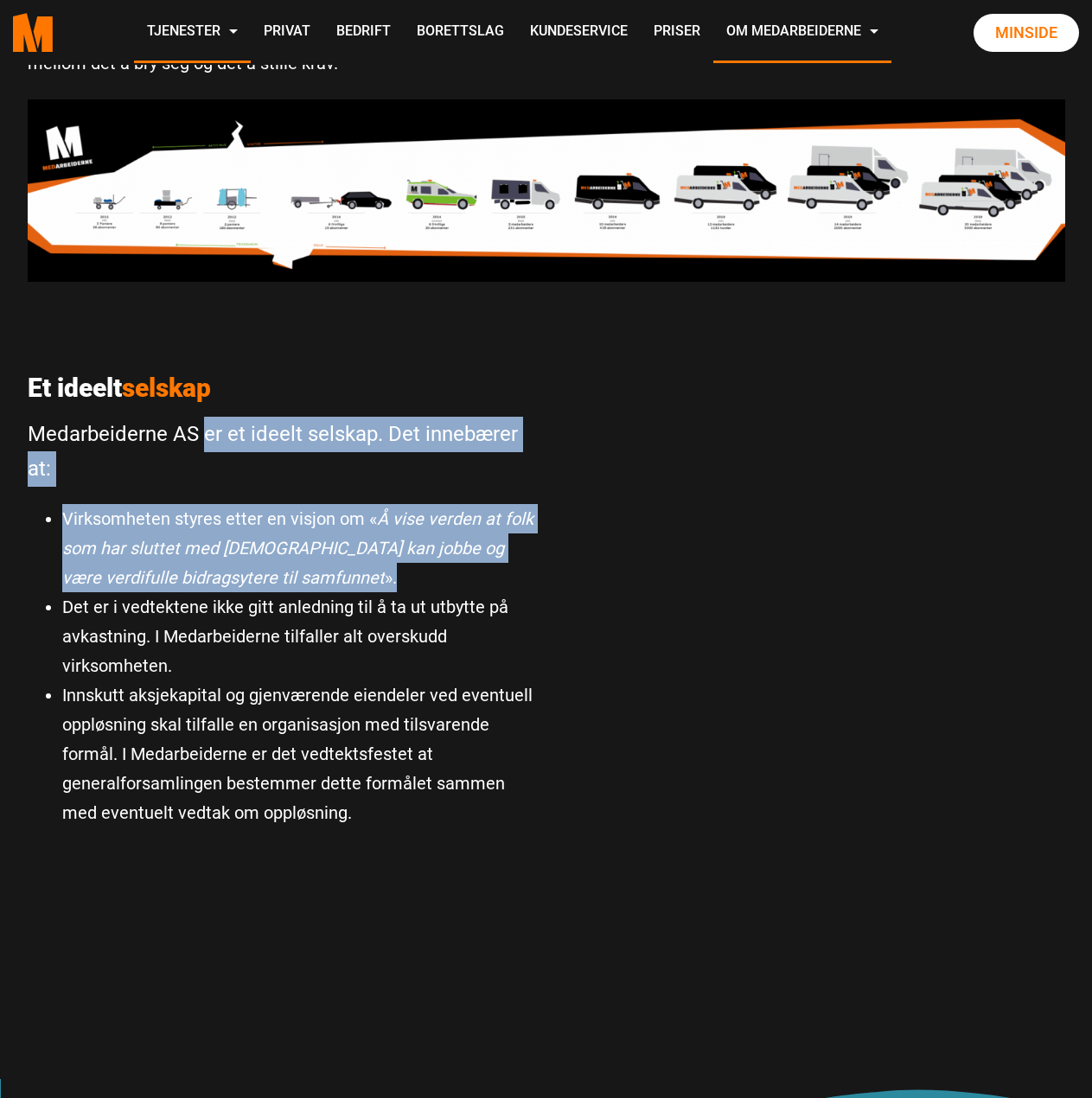
drag, startPoint x: 208, startPoint y: 434, endPoint x: 333, endPoint y: 586, distance: 196.8
click at [333, 586] on div "Et ideelt selskap Medarbeiderne AS er et ideelt selskap. Det innebærer at: Virk…" at bounding box center [280, 570] width 532 height 534
click at [333, 586] on li "Virksomheten styres etter en visjon om « Å vise verden at folk som har sluttet …" at bounding box center [298, 548] width 471 height 88
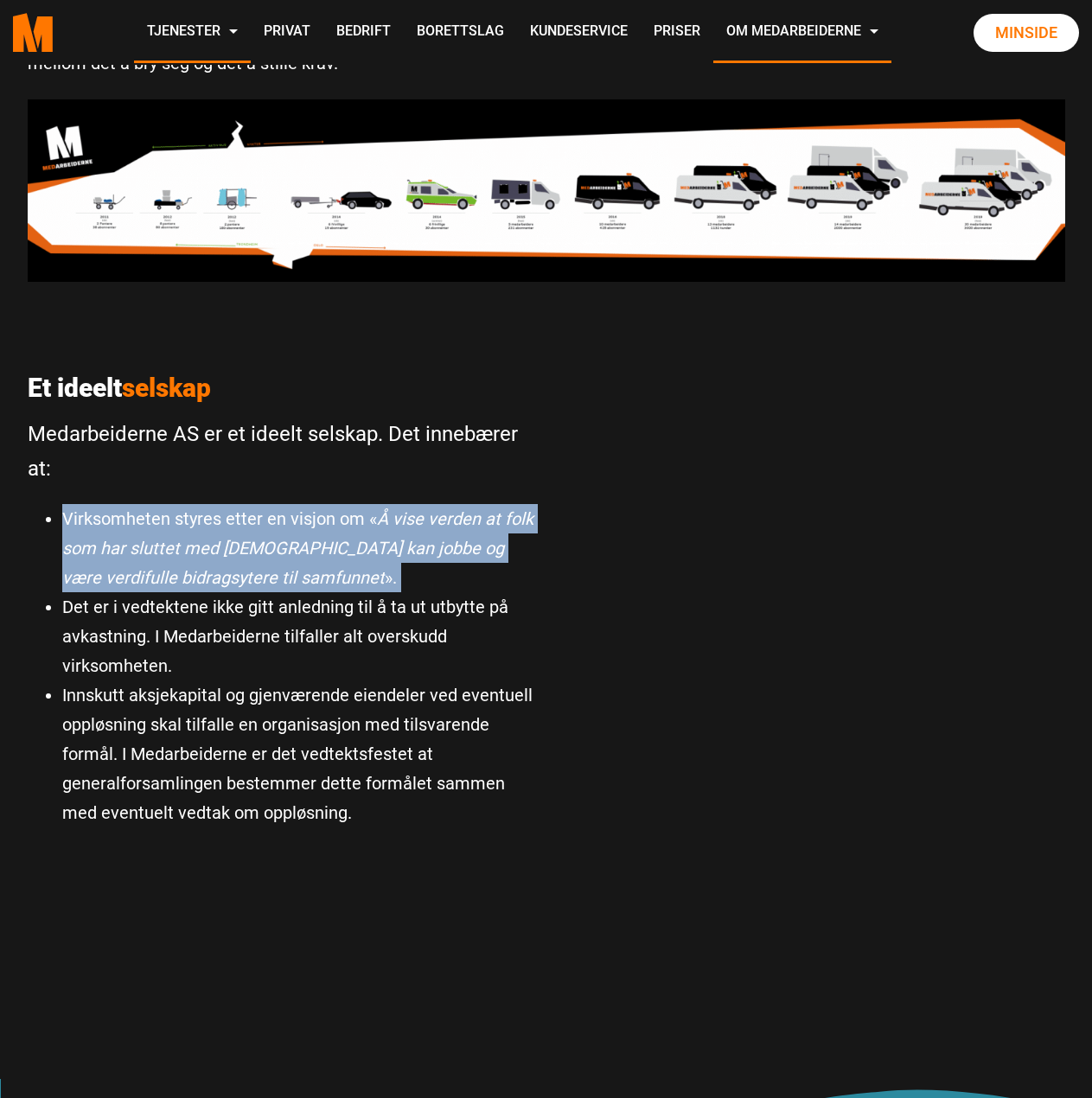
drag, startPoint x: 279, startPoint y: 576, endPoint x: 107, endPoint y: 511, distance: 183.9
click at [153, 523] on li "Virksomheten styres etter en visjon om « Å vise verden at folk som har sluttet …" at bounding box center [298, 548] width 471 height 88
click at [331, 580] on li "Virksomheten styres etter en visjon om « Å vise verden at folk som har sluttet …" at bounding box center [298, 548] width 471 height 88
drag, startPoint x: 331, startPoint y: 580, endPoint x: 131, endPoint y: 510, distance: 211.9
click at [180, 517] on li "Virksomheten styres etter en visjon om « Å vise verden at folk som har sluttet …" at bounding box center [298, 548] width 471 height 88
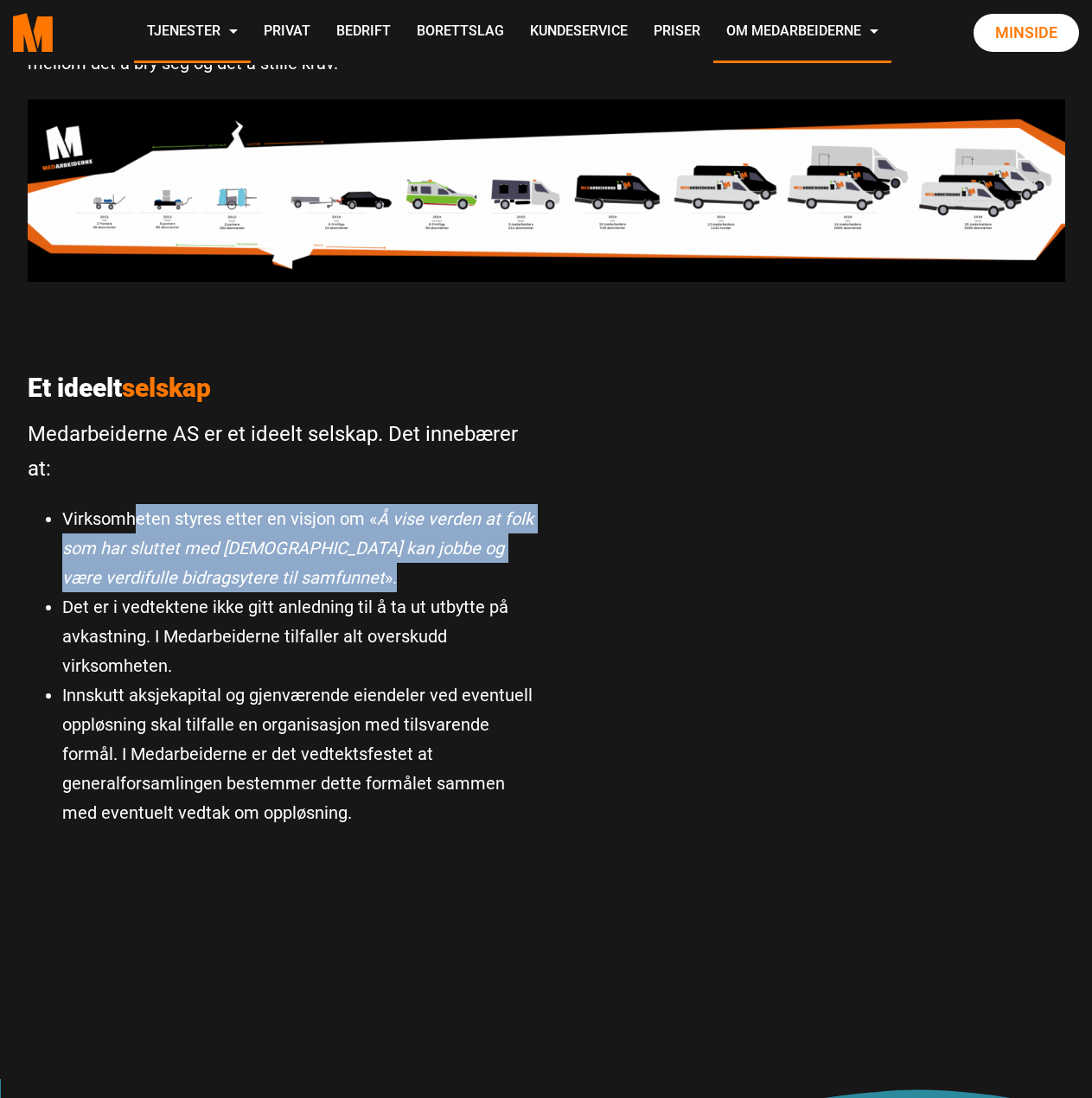
drag, startPoint x: 131, startPoint y: 510, endPoint x: 313, endPoint y: 580, distance: 195.0
click at [311, 580] on li "Virksomheten styres etter en visjon om « Å vise verden at folk som har sluttet …" at bounding box center [298, 548] width 471 height 88
click at [334, 580] on li "Virksomheten styres etter en visjon om « Å vise verden at folk som har sluttet …" at bounding box center [298, 548] width 471 height 88
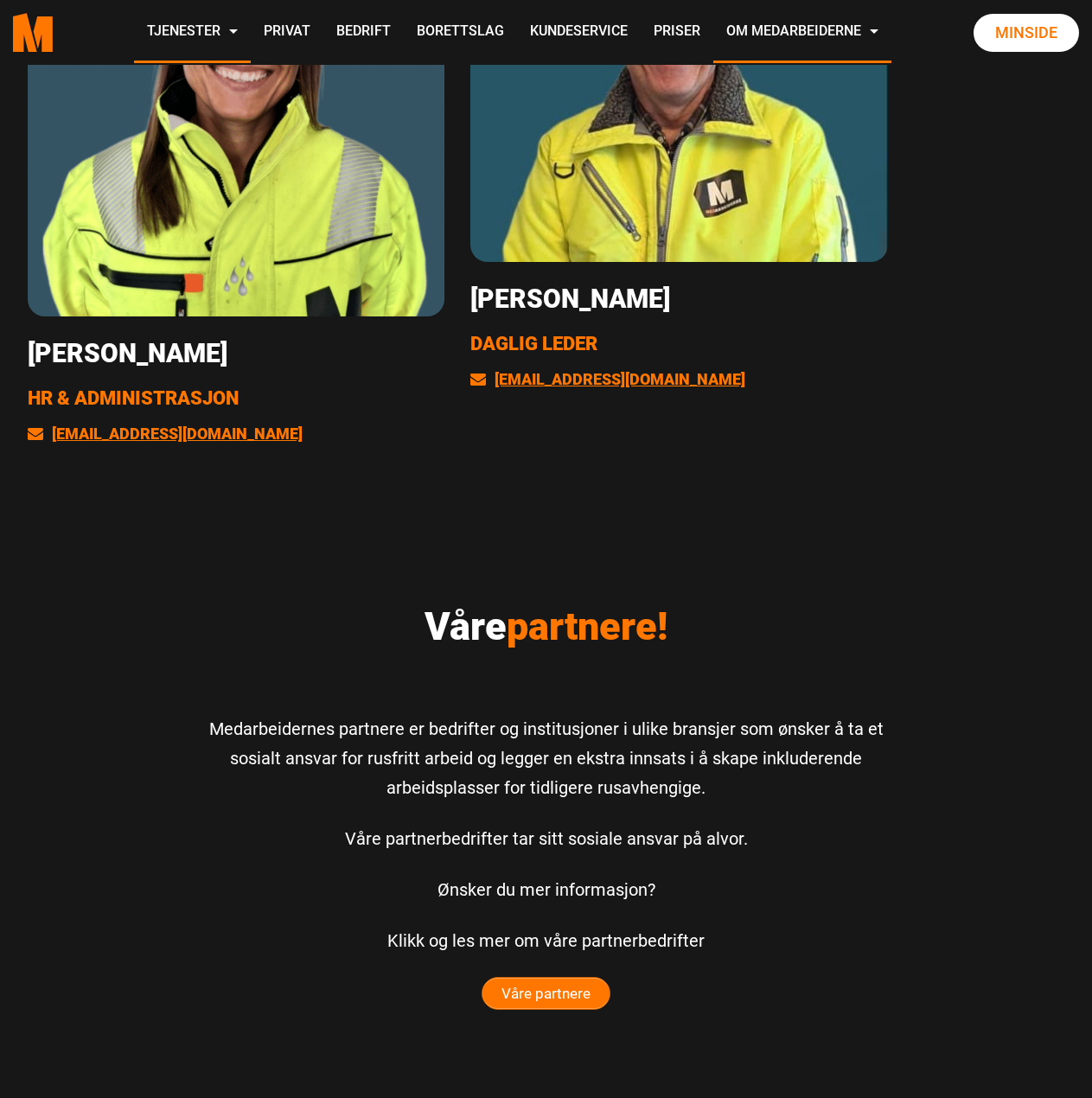
scroll to position [3718, 0]
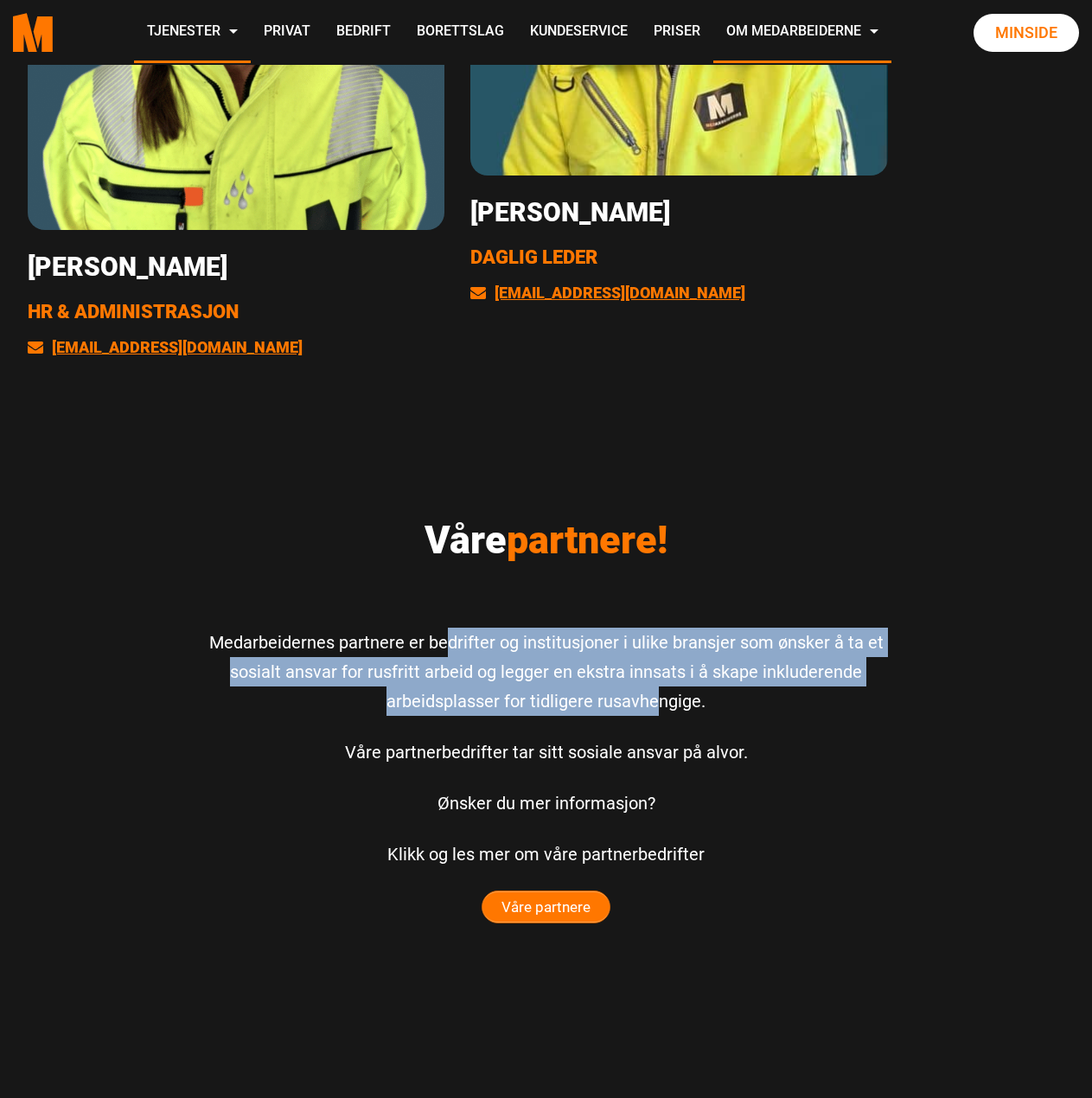
drag, startPoint x: 474, startPoint y: 654, endPoint x: 658, endPoint y: 707, distance: 191.5
click at [658, 707] on p "Medarbeidernes partnere er bedrifter og institusjoner i ulike bransjer som ønsk…" at bounding box center [547, 672] width 709 height 88
drag, startPoint x: 684, startPoint y: 695, endPoint x: 375, endPoint y: 644, distance: 313.2
click at [384, 647] on p "Medarbeidernes partnere er bedrifter og institusjoner i ulike bransjer som ønsk…" at bounding box center [547, 672] width 709 height 88
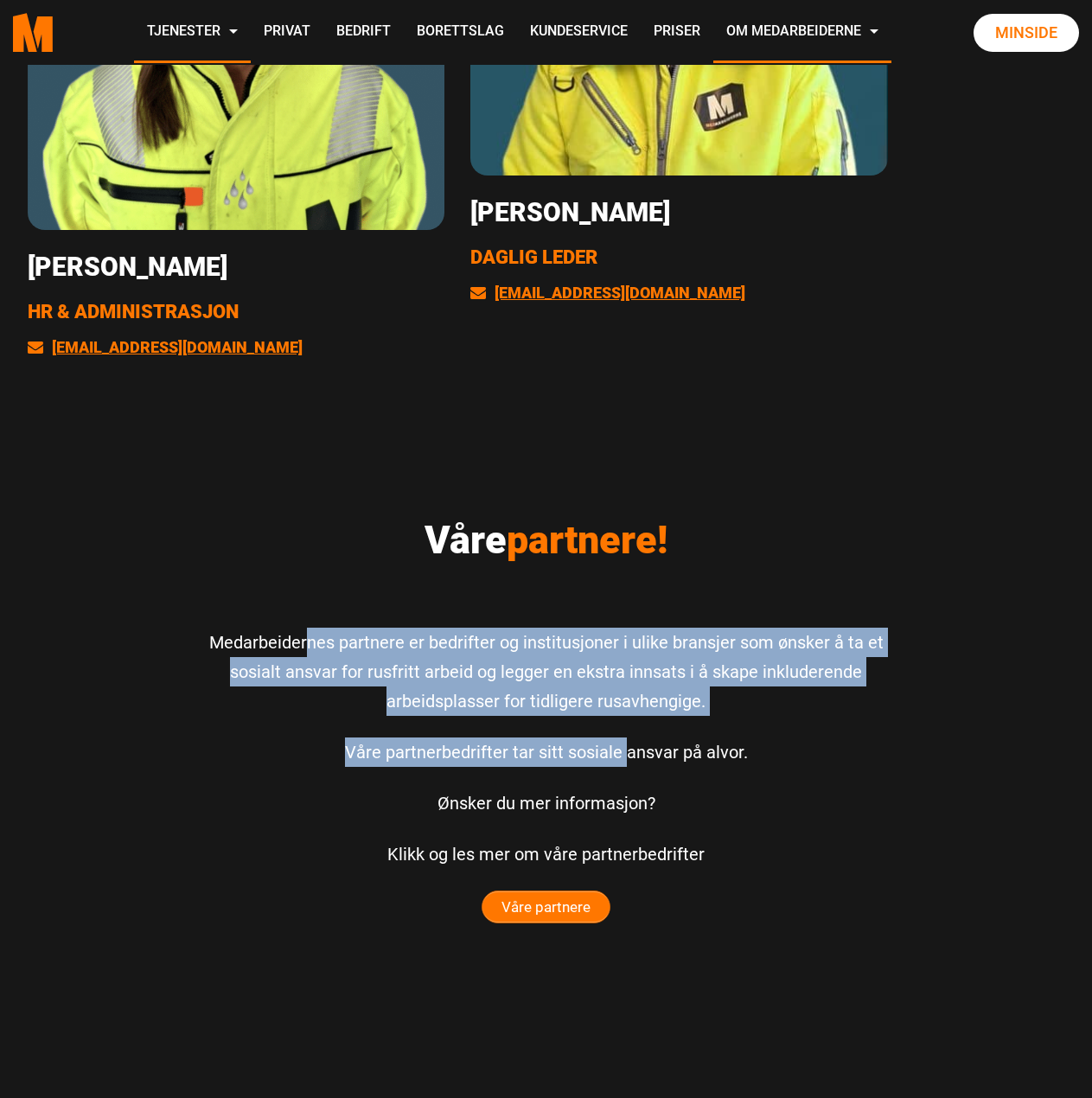
drag, startPoint x: 308, startPoint y: 636, endPoint x: 633, endPoint y: 729, distance: 338.0
click at [629, 731] on div "Våre partnere! Medarbeidernes partnere er bedrifter og institusjoner i ulike br…" at bounding box center [546, 768] width 734 height 502
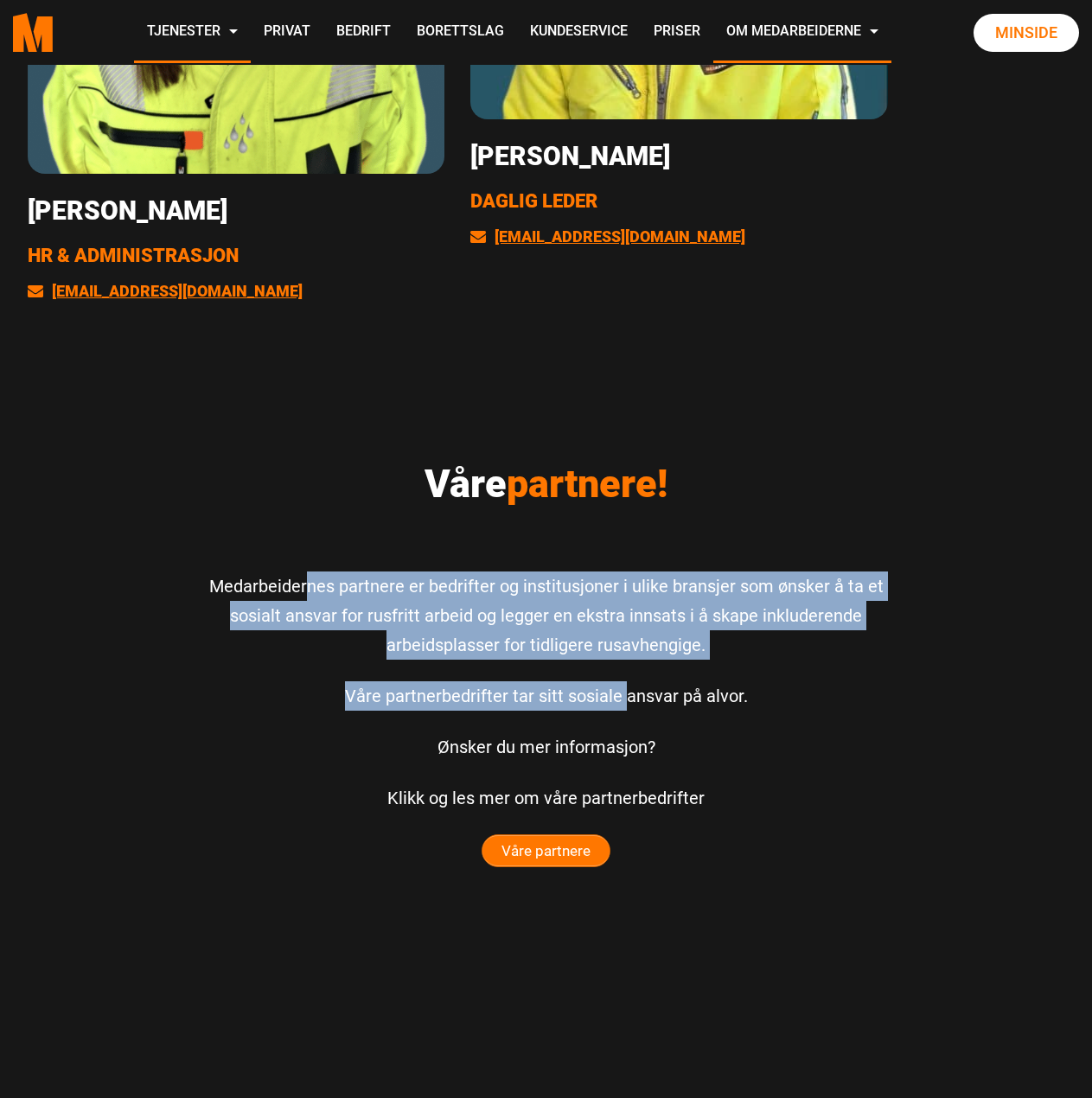
scroll to position [3805, 0]
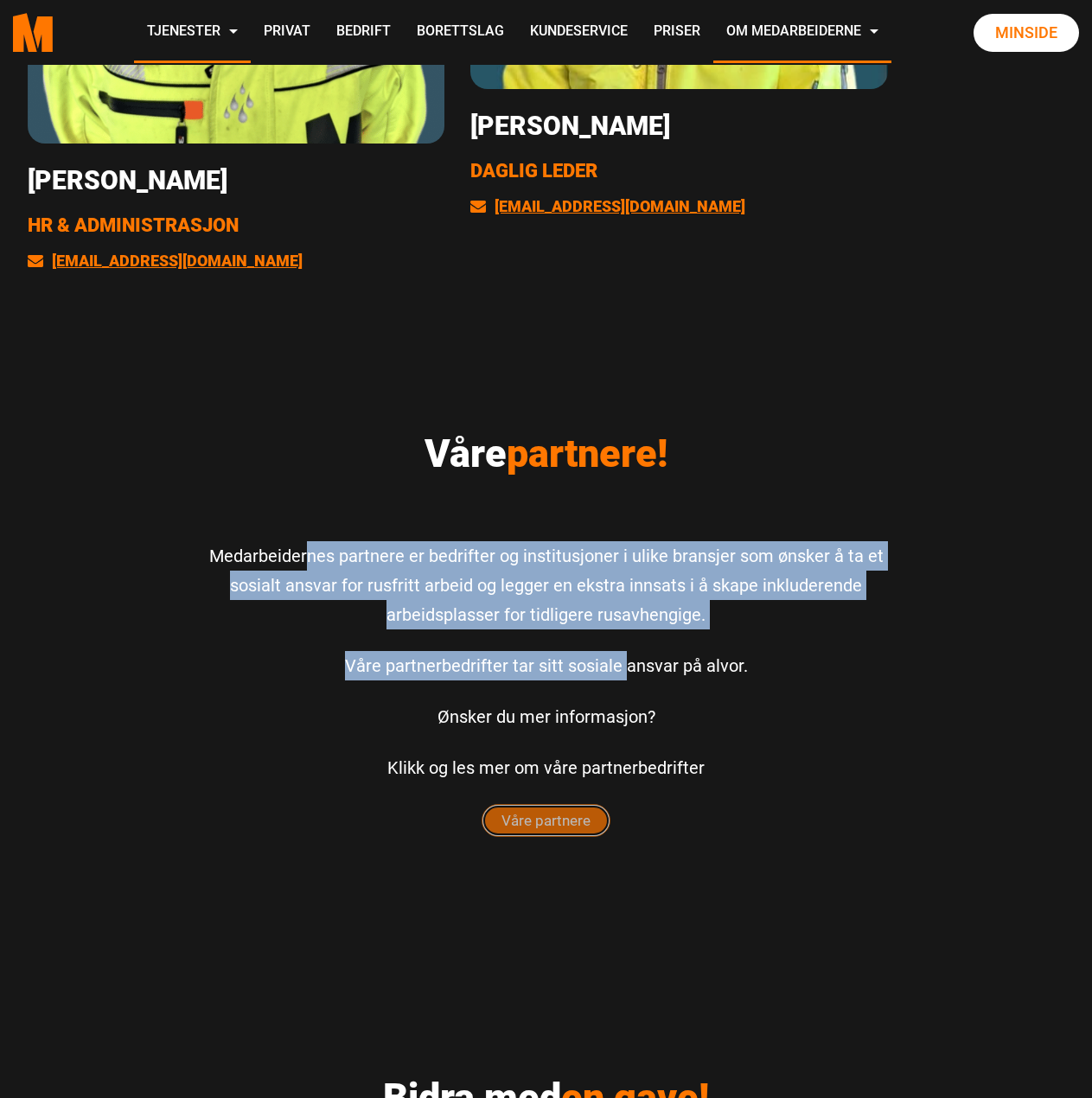
click at [561, 826] on span "Våre partnere" at bounding box center [546, 820] width 127 height 31
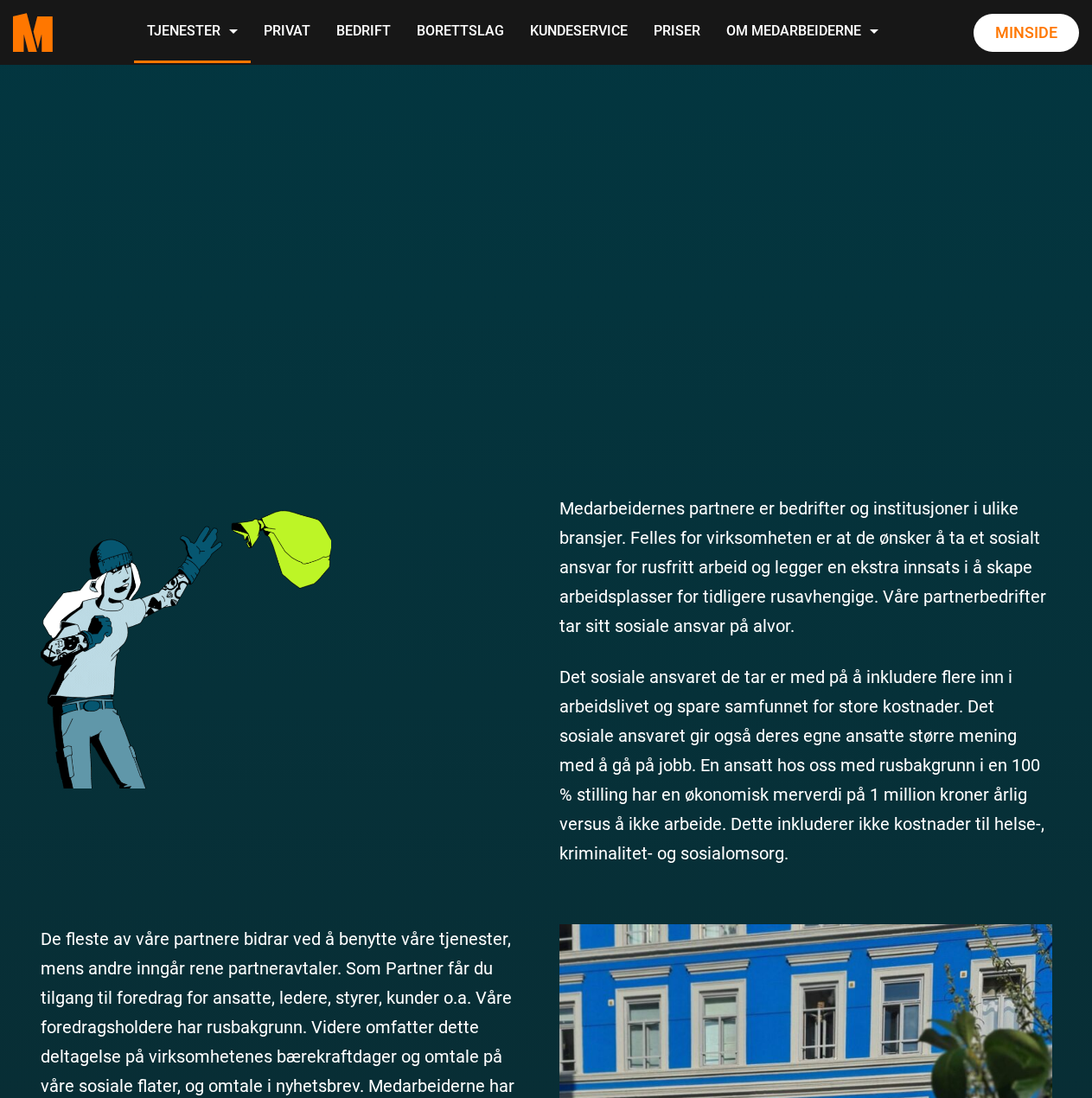
scroll to position [519, 0]
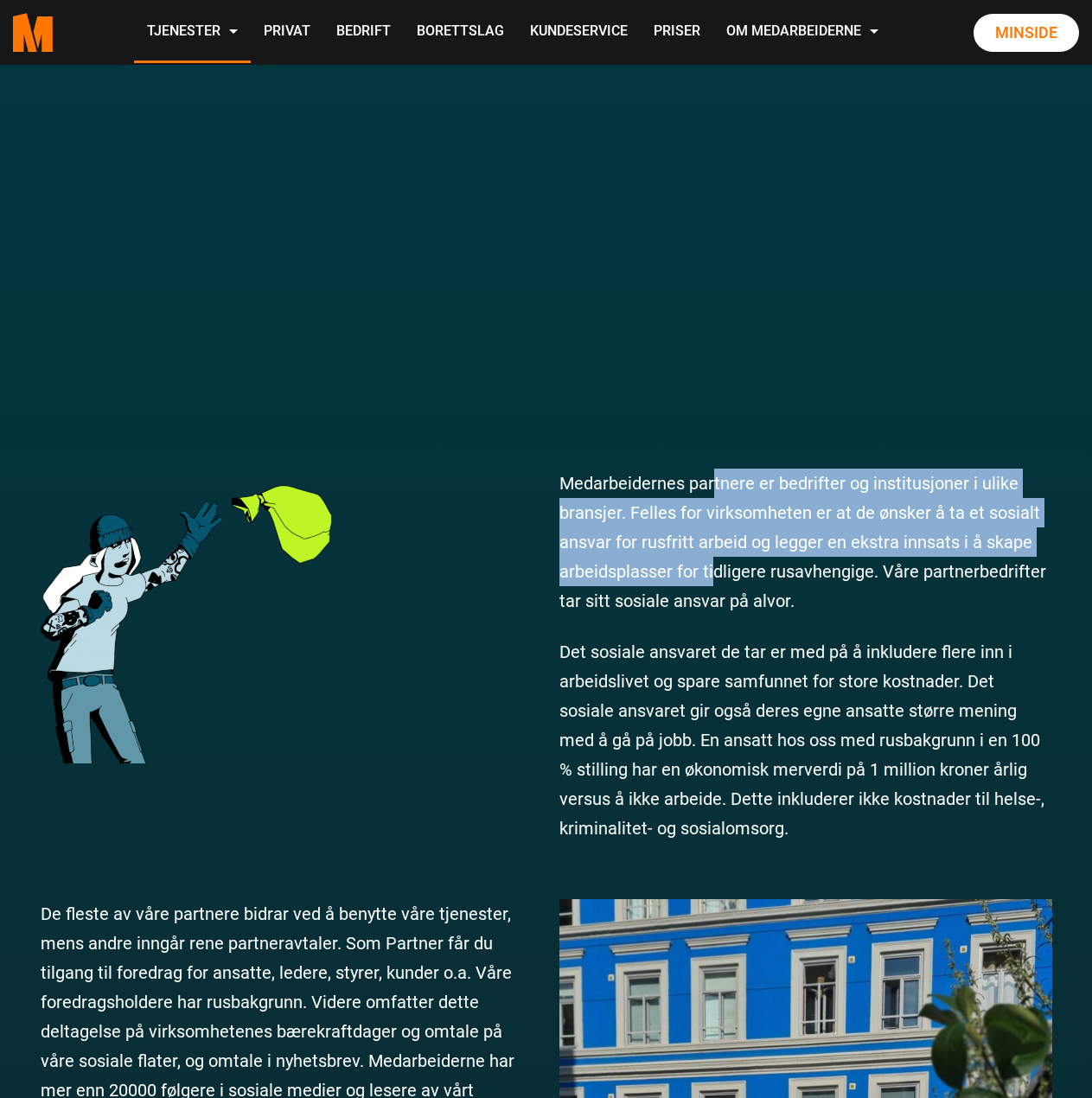
drag, startPoint x: 714, startPoint y: 573, endPoint x: 706, endPoint y: 586, distance: 15.3
click at [716, 579] on p "Medarbeidernes partnere er bedrifter og institusjoner i ulike bransjer. Felles …" at bounding box center [806, 541] width 493 height 147
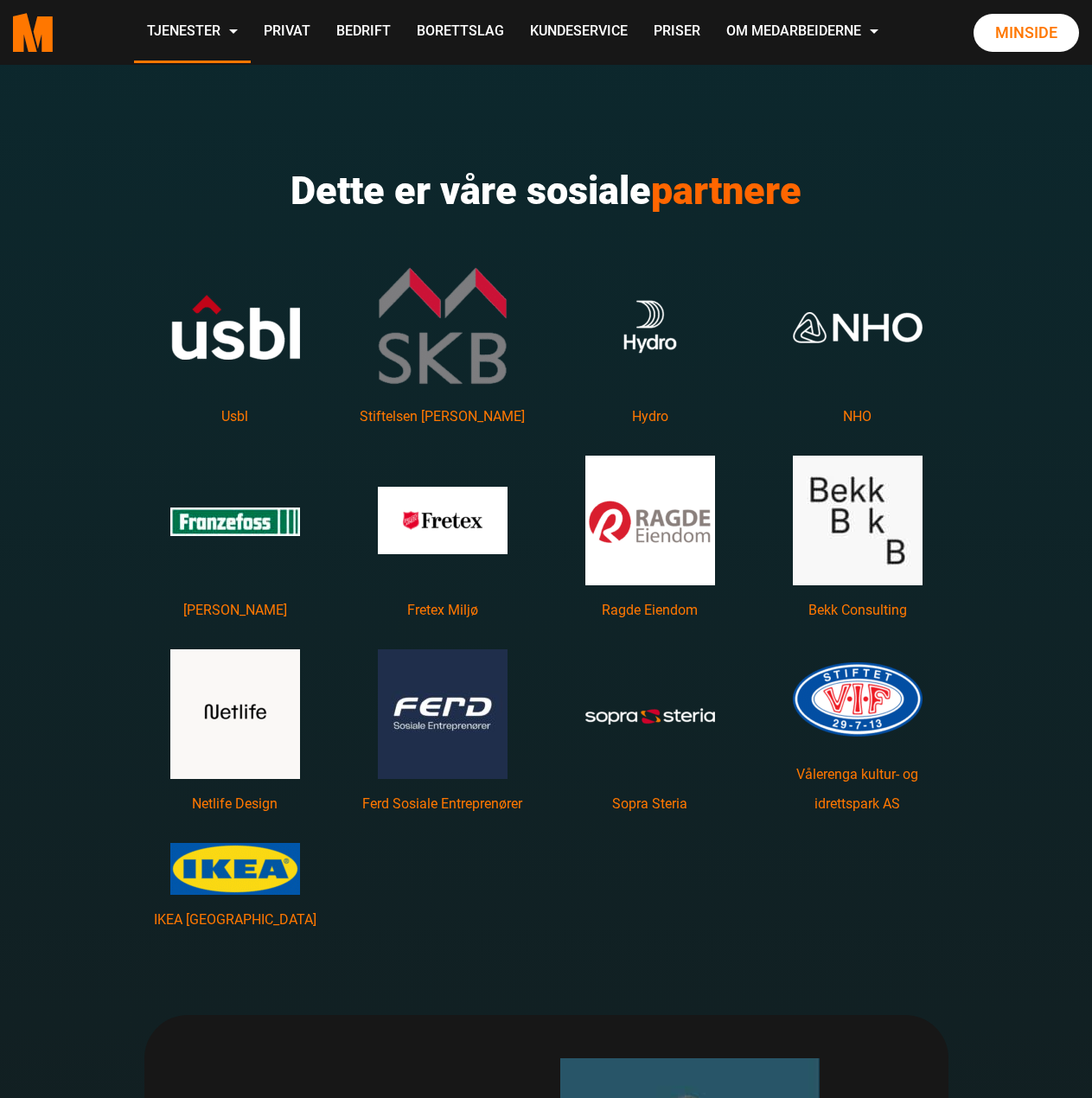
scroll to position [2248, 0]
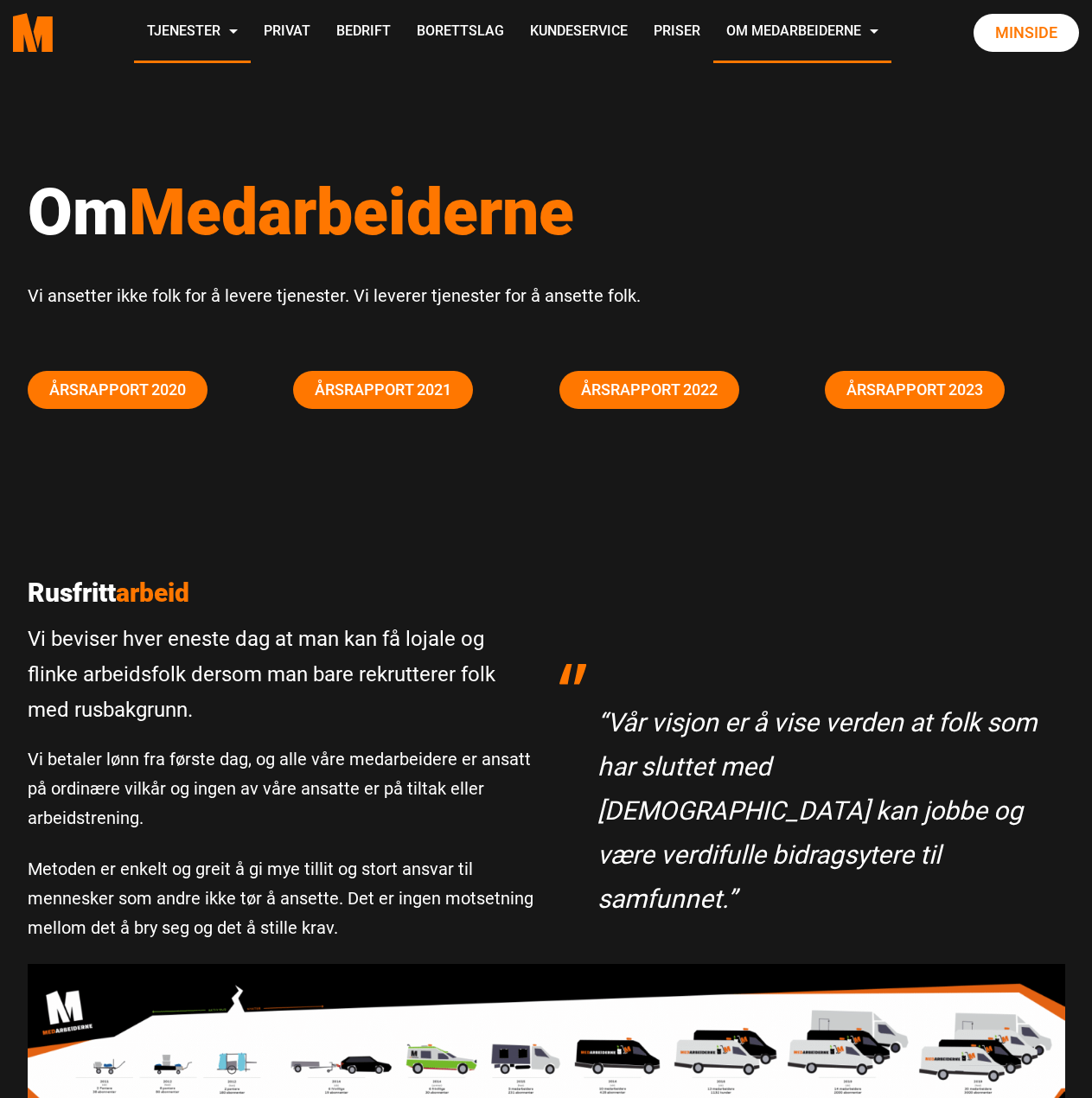
scroll to position [3805, 0]
